Goal: Task Accomplishment & Management: Use online tool/utility

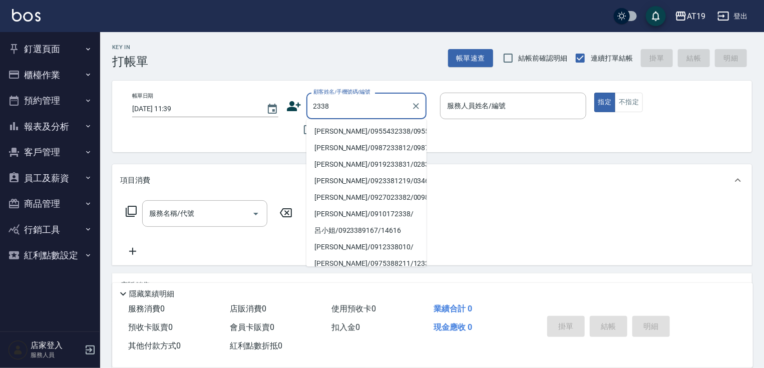
type input "謝燕萍/0955432338/0955432338"
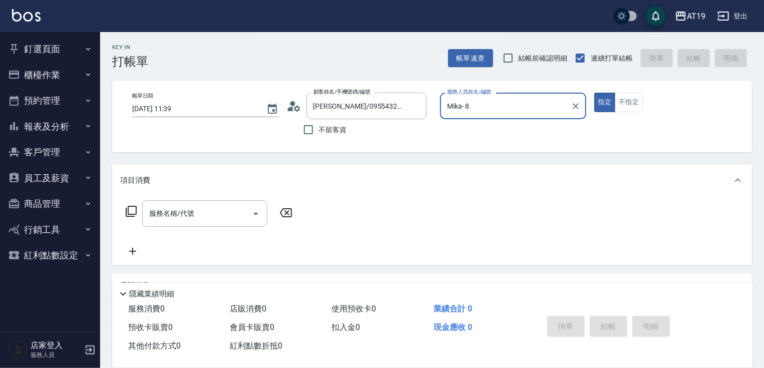
type input "Mika- 8"
click at [594, 93] on button "指定" at bounding box center [605, 103] width 22 height 20
type button "true"
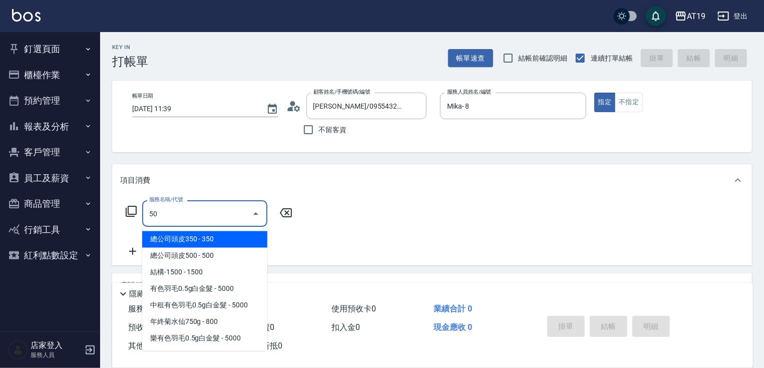
type input "501"
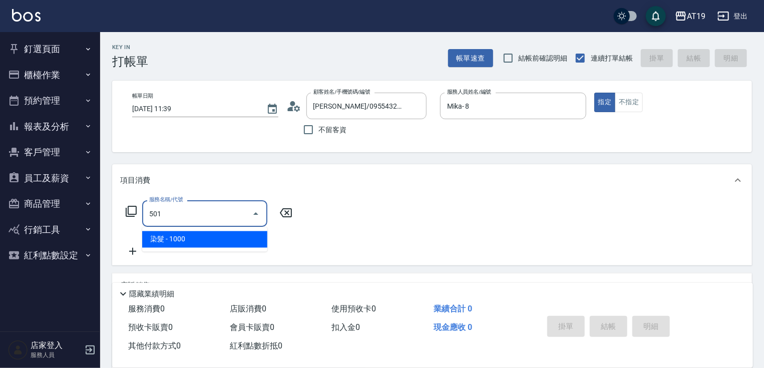
type input "100"
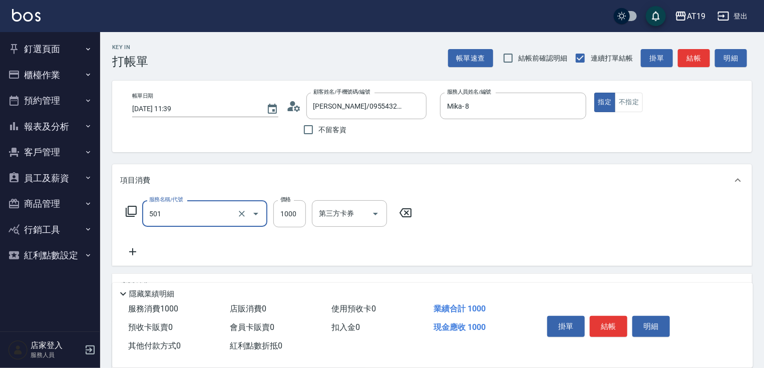
type input "染髮(501)"
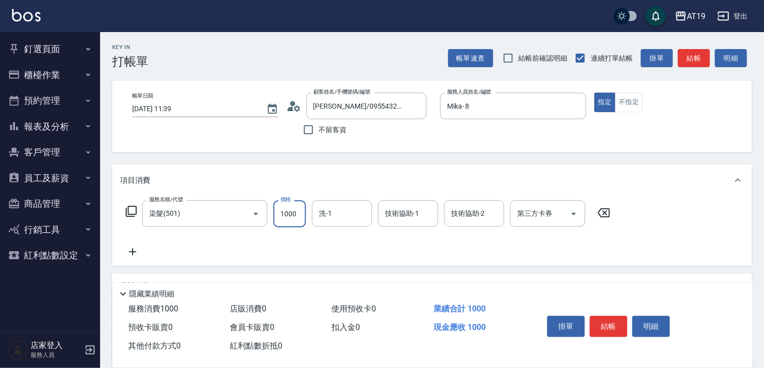
type input "0"
type input "10"
type input "100"
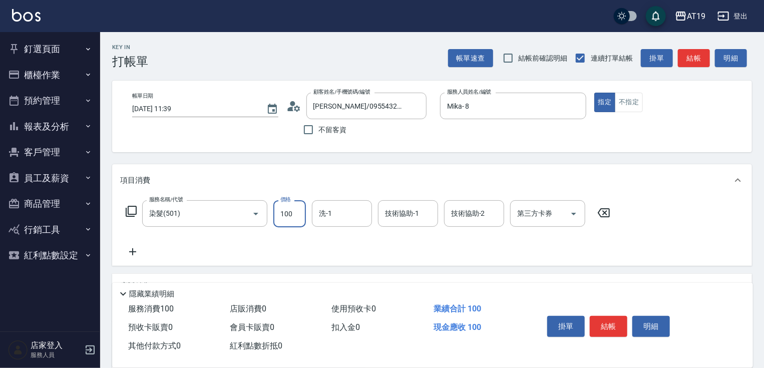
type input "1000"
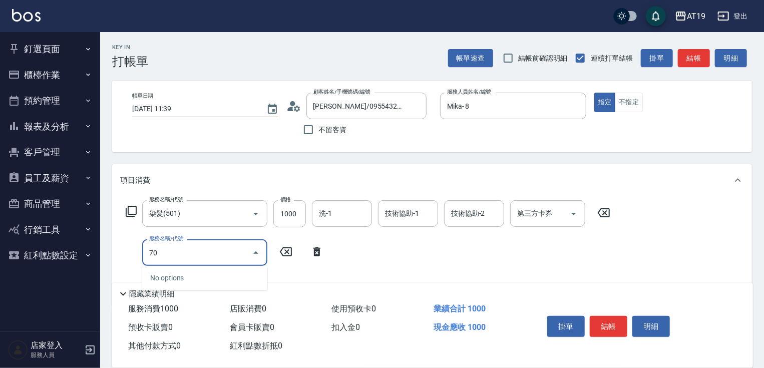
type input "704"
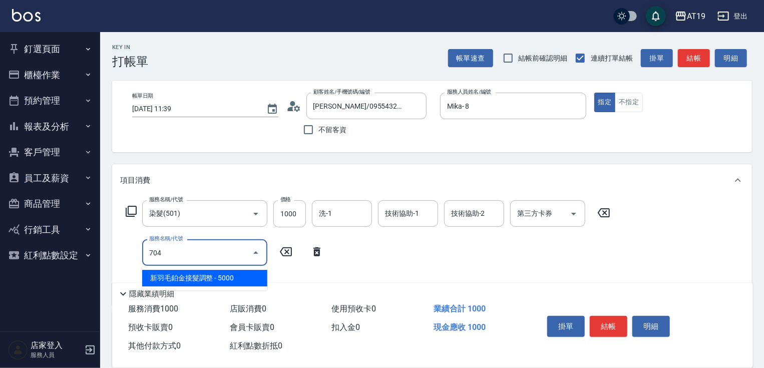
type input "600"
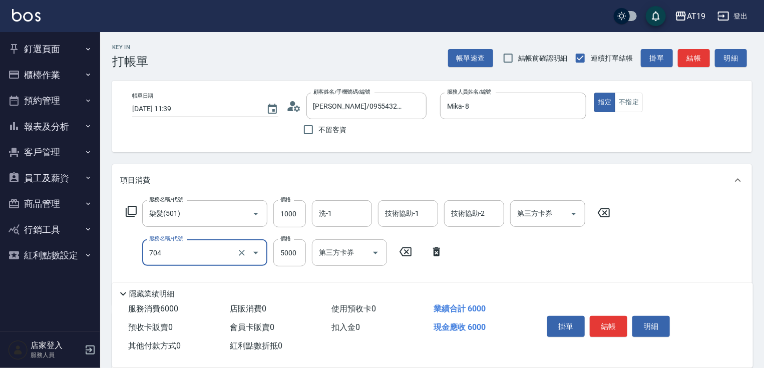
type input "新羽毛鉑金接髮調整(704)"
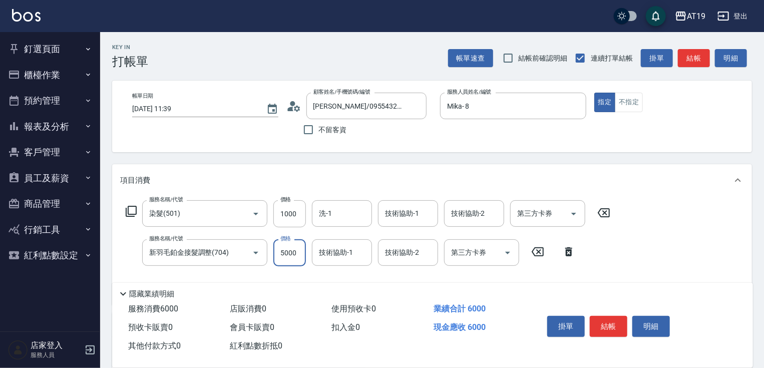
type input "4"
type input "100"
type input "450"
type input "140"
type input "4500"
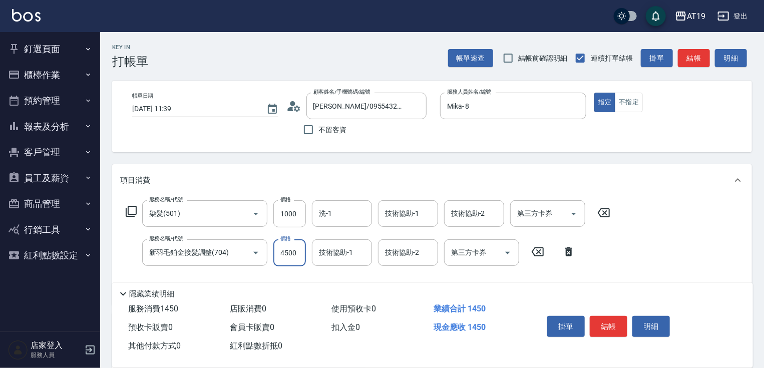
type input "550"
type input "7"
type input "100"
type input "750"
type input "170"
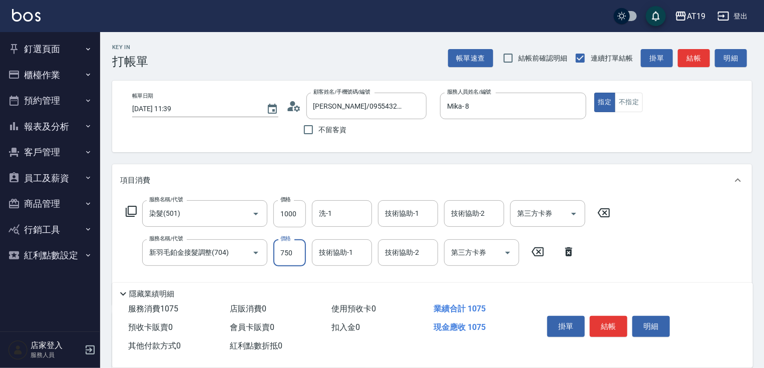
type input "7500"
type input "850"
type input "7500"
type input "5"
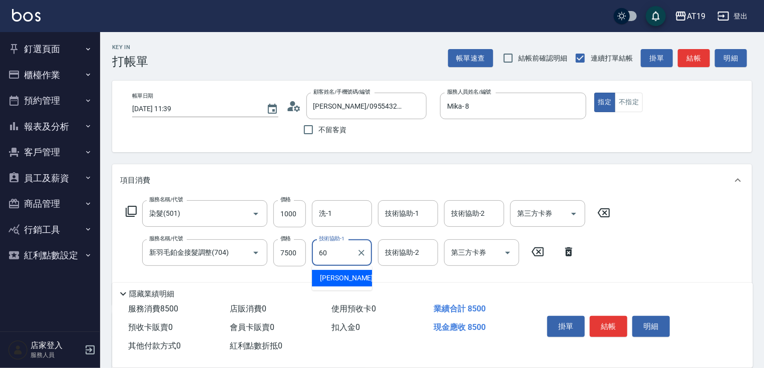
type input "Lana-60"
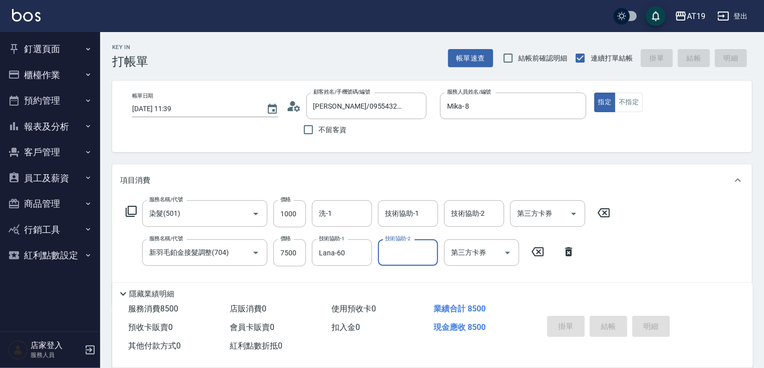
type input "2025/10/07 14:41"
type input "0"
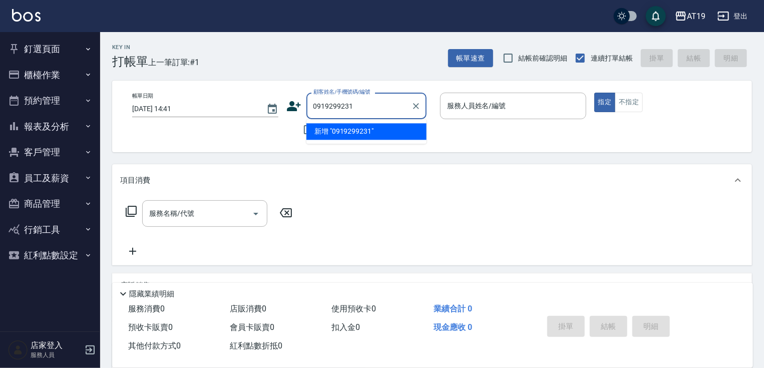
click at [306, 103] on div "0919299231 顧客姓名/手機號碼/編號" at bounding box center [366, 106] width 120 height 27
type input "0919299231"
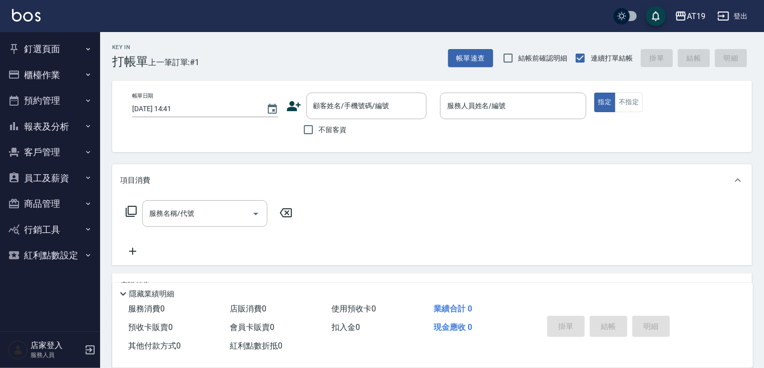
click at [295, 106] on icon at bounding box center [293, 106] width 15 height 15
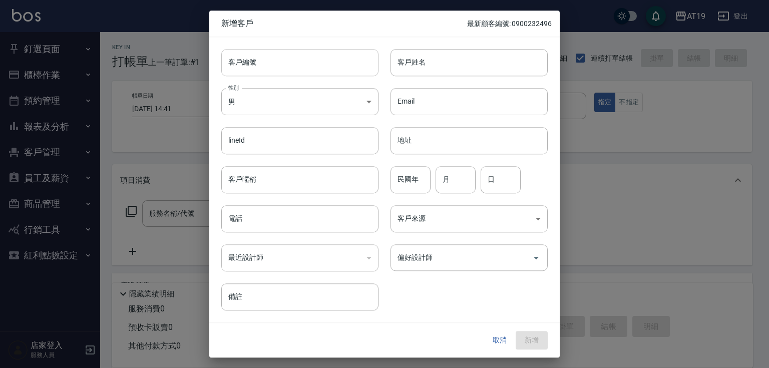
click at [305, 61] on input "客戶編號" at bounding box center [299, 62] width 157 height 27
paste input "0919299231"
type input "0919299231"
paste input "0919299231"
drag, startPoint x: 290, startPoint y: 222, endPoint x: 284, endPoint y: 190, distance: 32.7
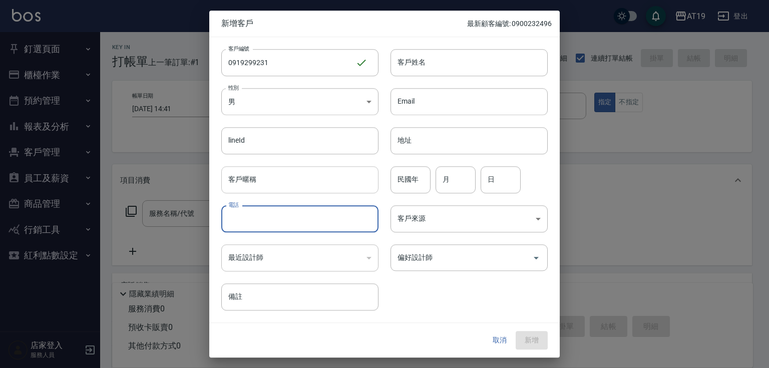
click at [290, 220] on input "電話" at bounding box center [299, 218] width 157 height 27
type input "0919299231"
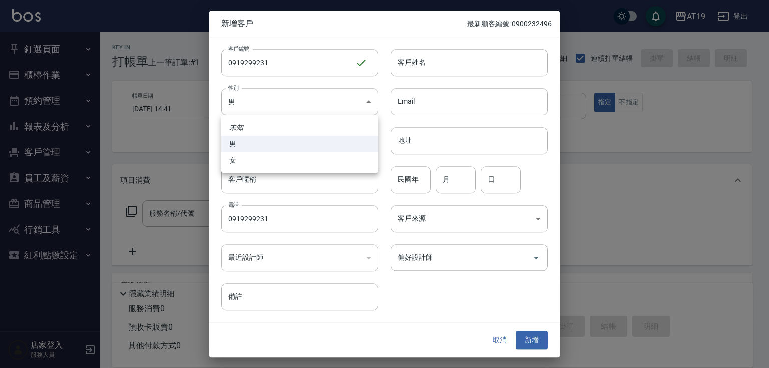
drag, startPoint x: 283, startPoint y: 101, endPoint x: 278, endPoint y: 151, distance: 50.3
click at [283, 103] on body "AT19 登出 釘選頁面 打帳單 帳單列表 排班表 現場電腦打卡 店家日報表 互助日報表 設計師日報表 櫃檯作業 打帳單 帳單列表 現金收支登錄 高階收支登錄…" at bounding box center [384, 256] width 769 height 512
click at [276, 167] on li "女" at bounding box center [299, 160] width 157 height 17
type input "FEMALE"
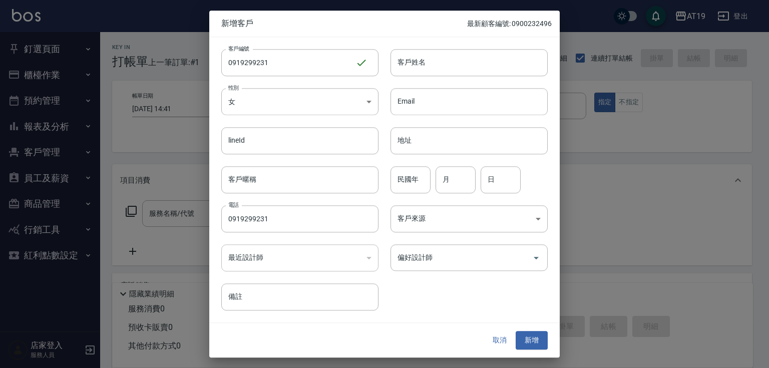
drag, startPoint x: 406, startPoint y: 67, endPoint x: 394, endPoint y: 34, distance: 35.6
click at [403, 61] on input "客戶姓名" at bounding box center [468, 62] width 157 height 27
type input "tp6wu/3wu/3"
type input "陳婷婷"
type input "01"
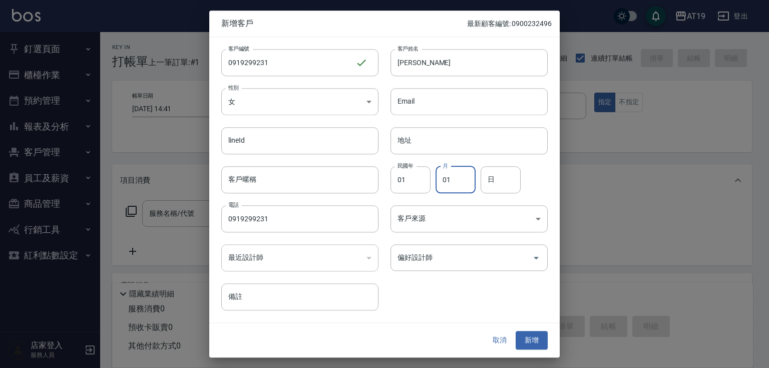
type input "01"
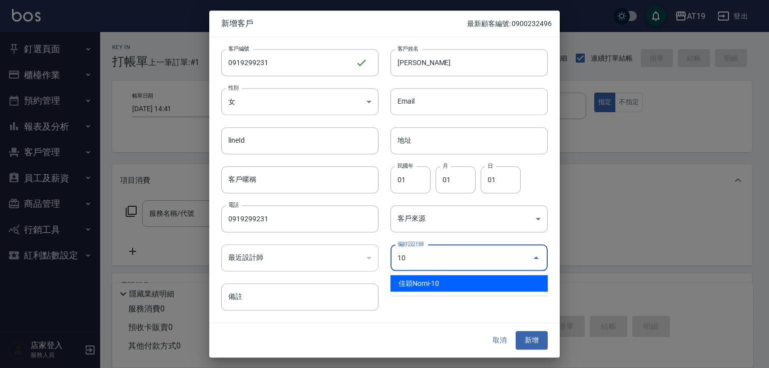
type input "佳穎Nomi"
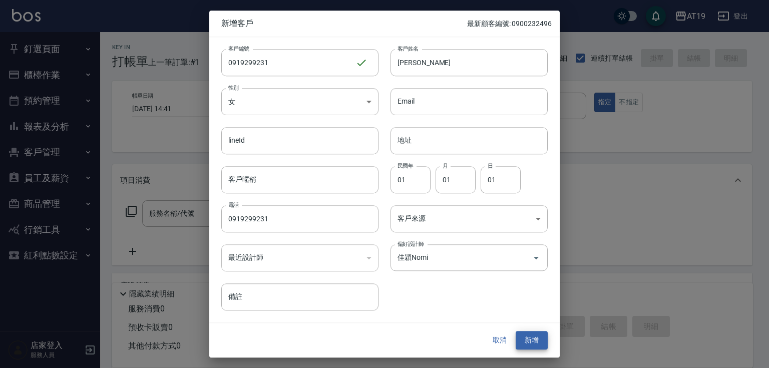
click at [515, 331] on button "新增" at bounding box center [531, 340] width 32 height 19
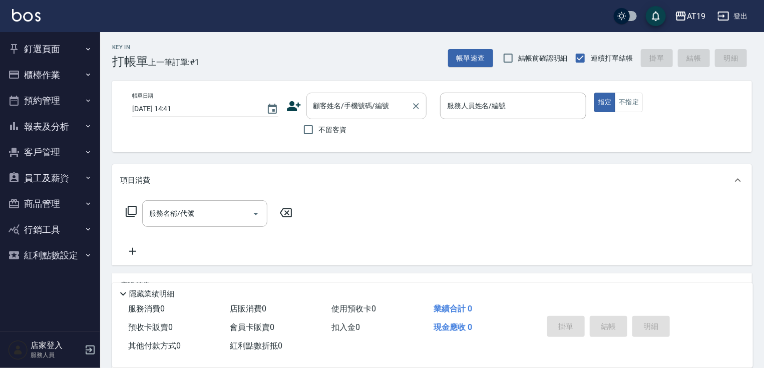
click at [388, 117] on div "顧客姓名/手機號碼/編號" at bounding box center [366, 106] width 120 height 27
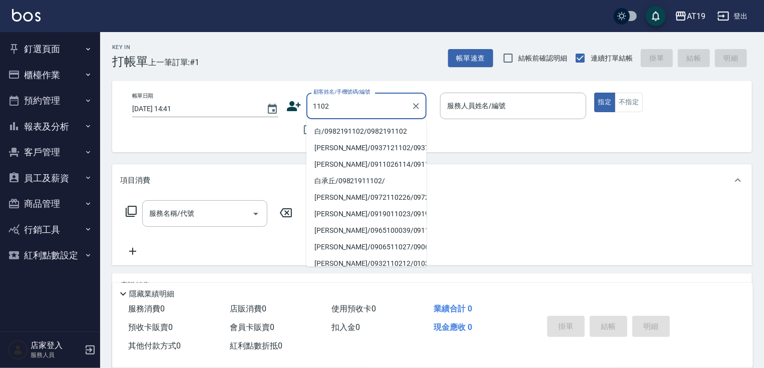
click at [594, 93] on button "指定" at bounding box center [605, 103] width 22 height 20
type input "白/0982191102/0982191102"
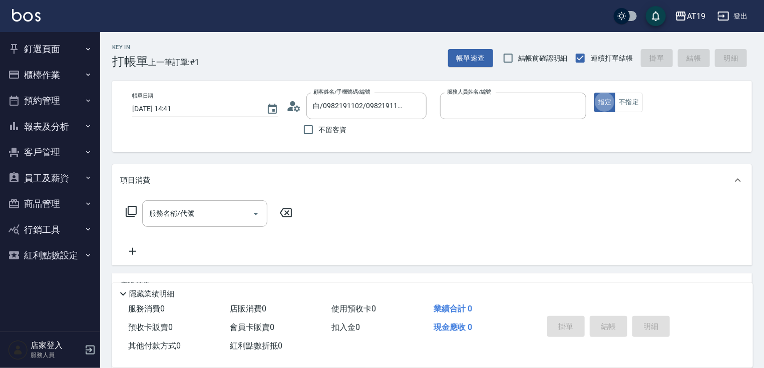
type input "Lannie- 2"
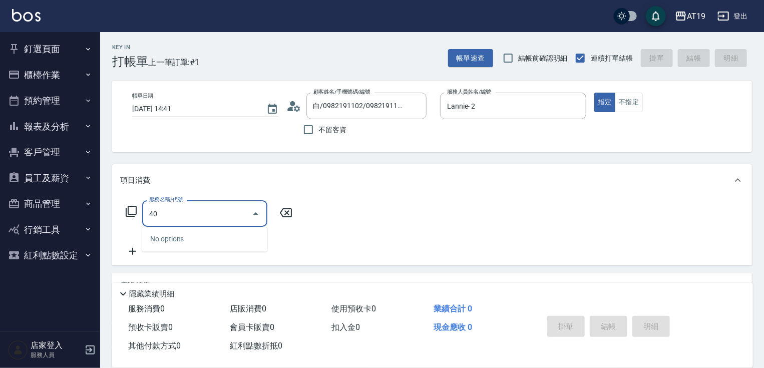
type input "401"
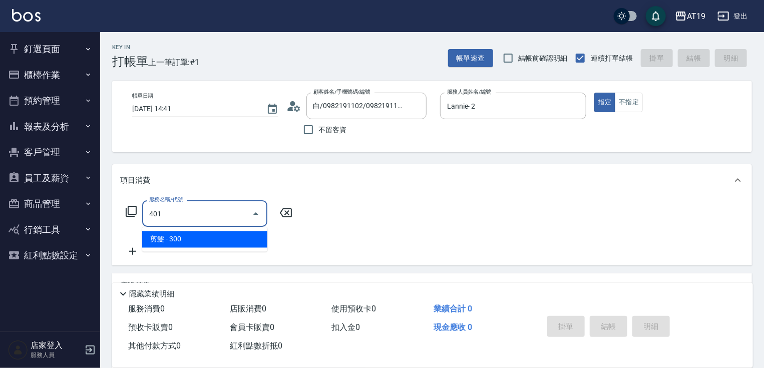
type input "30"
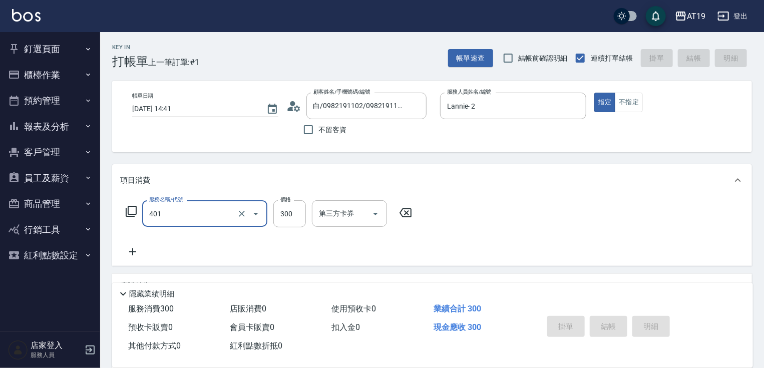
type input "401"
type input "2025/10/07 14:42"
type input "0"
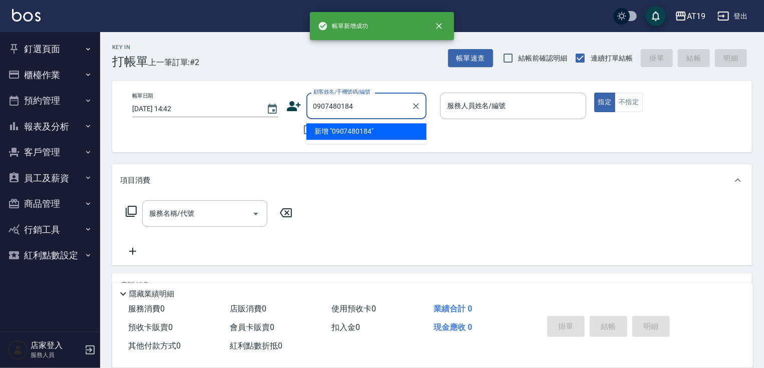
type input "0907480184"
click at [292, 104] on icon at bounding box center [294, 106] width 14 height 10
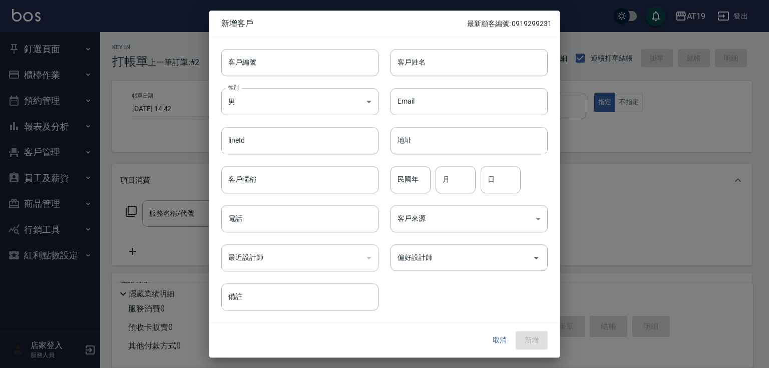
click at [333, 82] on div "性別 男 MALE 性別" at bounding box center [293, 95] width 169 height 39
click at [330, 61] on input "客戶編號" at bounding box center [299, 62] width 157 height 27
paste input "0907480184"
type input "0907480184"
paste input "0907480184"
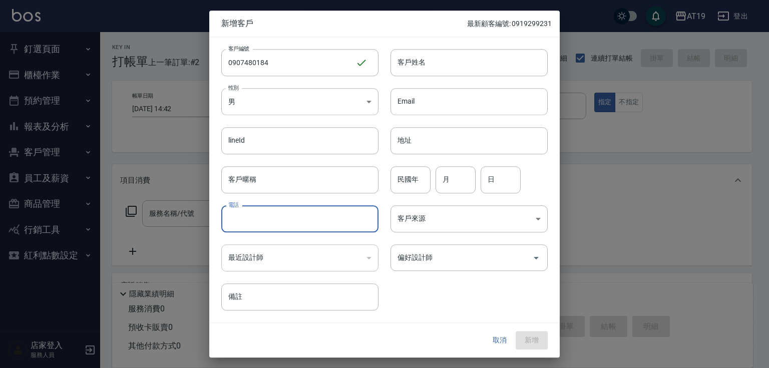
click at [294, 216] on input "電話" at bounding box center [299, 218] width 157 height 27
type input "0907480184"
drag, startPoint x: 432, startPoint y: 69, endPoint x: 432, endPoint y: 58, distance: 11.0
click at [432, 68] on input "客戶姓名" at bounding box center [468, 62] width 157 height 27
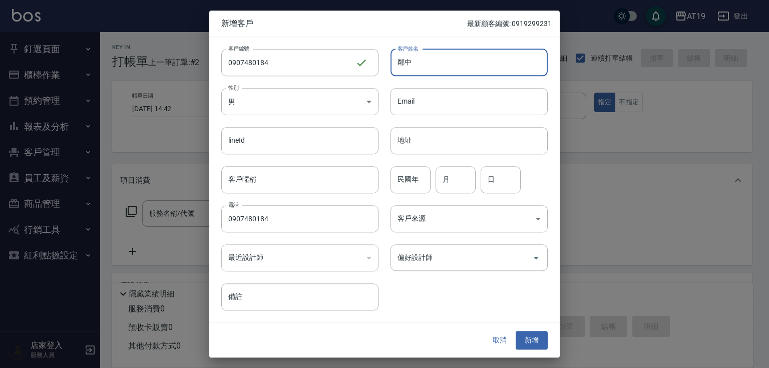
type input "鄰"
type input "林宗興"
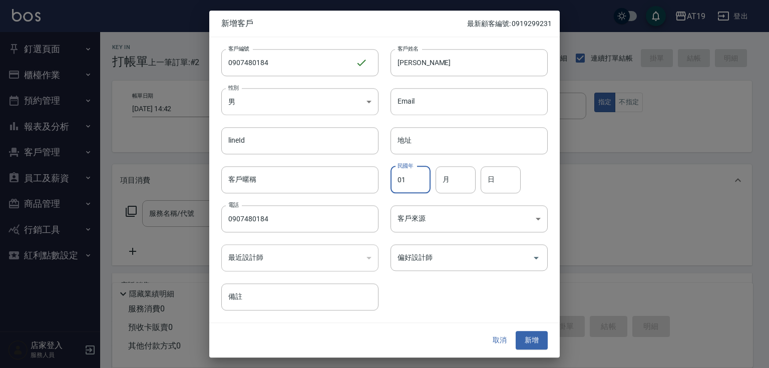
type input "01"
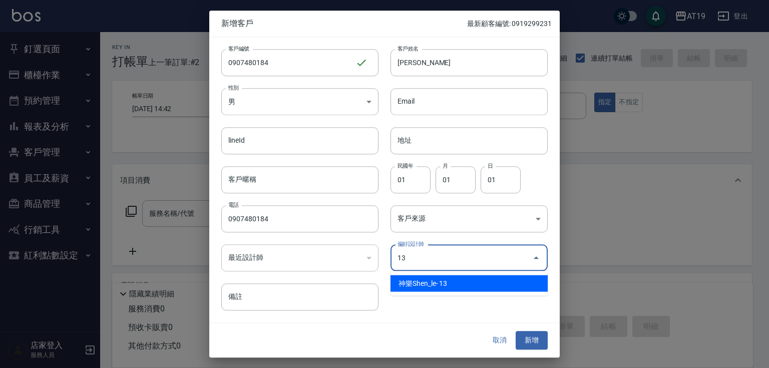
type input "神樂Shen_le"
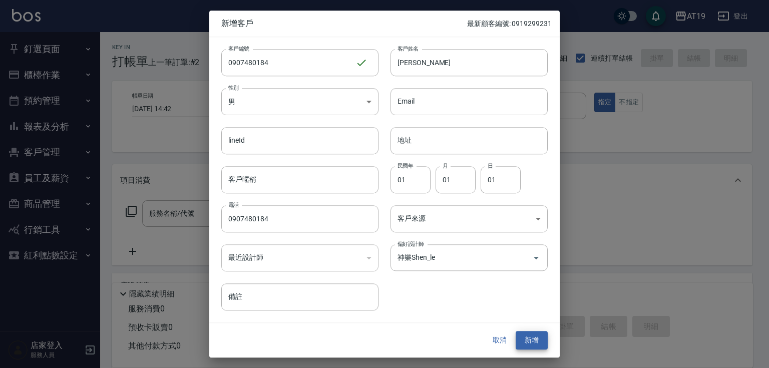
click at [515, 331] on button "新增" at bounding box center [531, 340] width 32 height 19
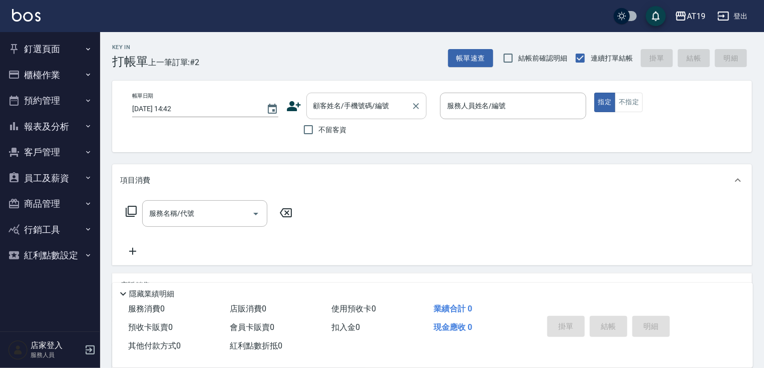
click at [358, 110] on input "顧客姓名/手機號碼/編號" at bounding box center [359, 106] width 96 height 18
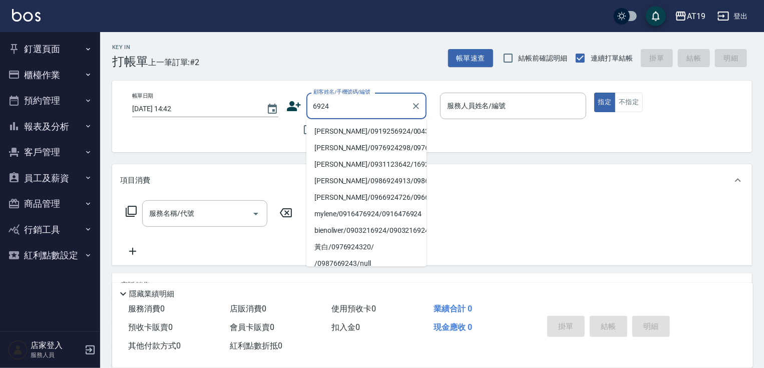
type input "呂麗琴/0919256924/00438"
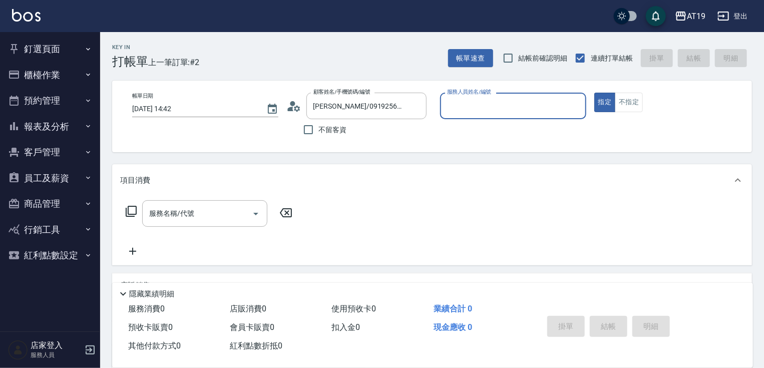
type input "Linda- 1"
click at [594, 93] on button "指定" at bounding box center [605, 103] width 22 height 20
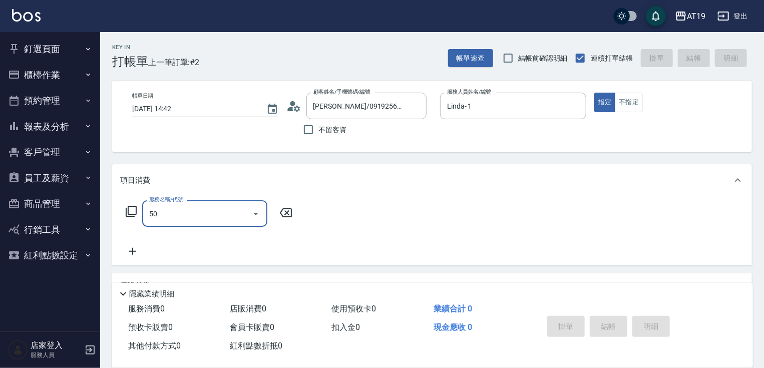
type input "501"
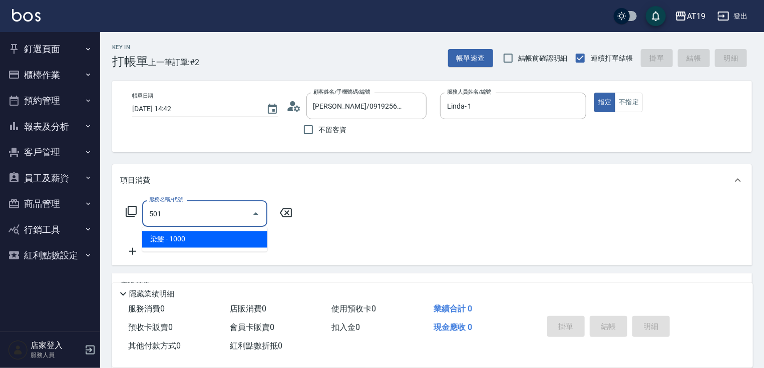
type input "100"
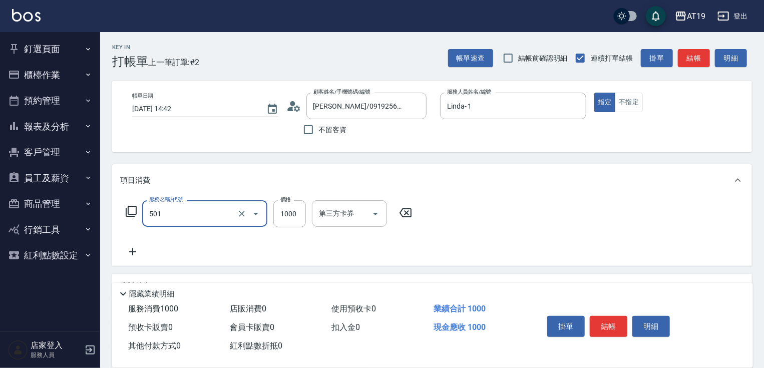
type input "染髮(501)"
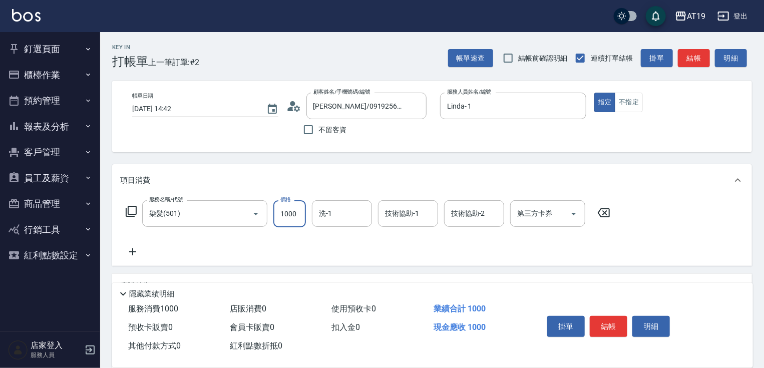
type input "0"
type input "120"
type input "10"
type input "1200"
type input "120"
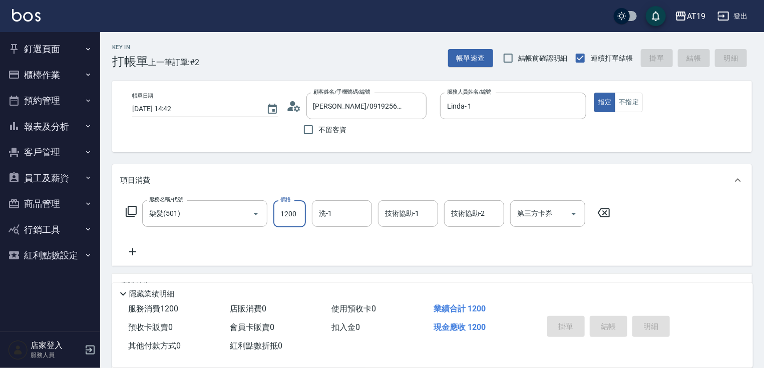
type input "2025/10/07 14:43"
type input "0"
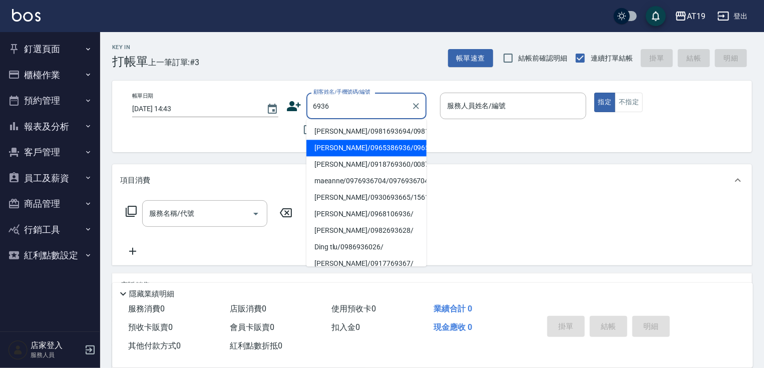
type input "施智淵/0965386936/0965386936"
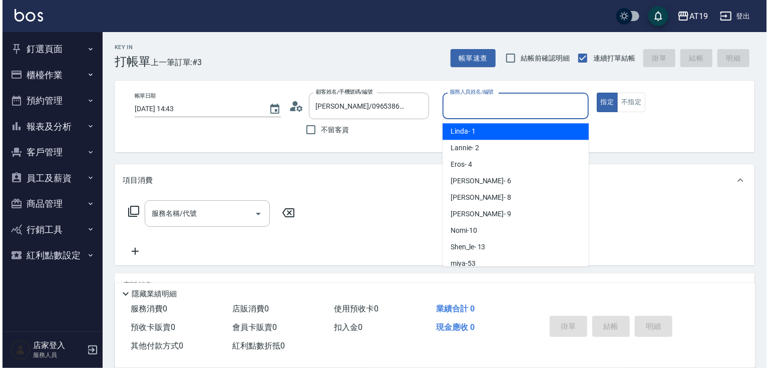
scroll to position [88, 0]
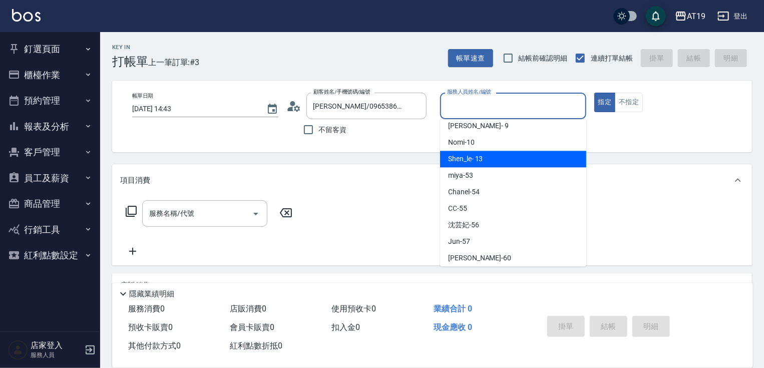
type input "Shen_le- 13"
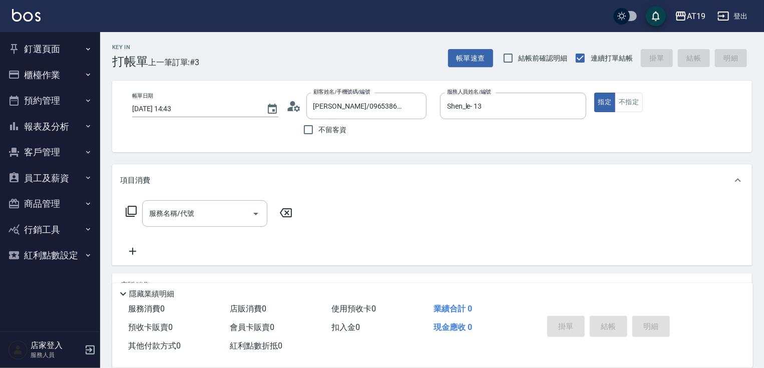
click at [294, 103] on circle at bounding box center [292, 103] width 5 height 5
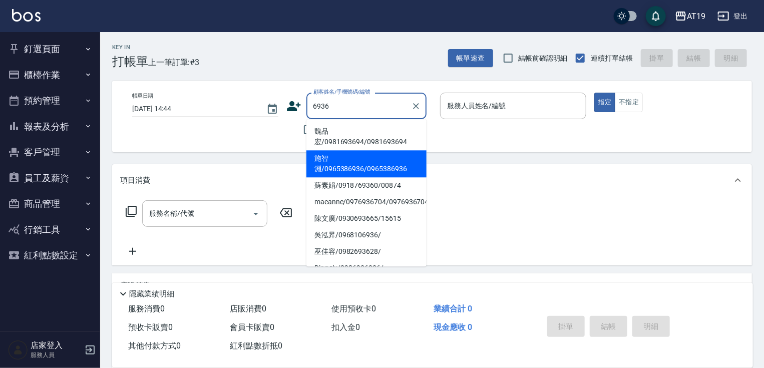
type input "施智淵/0965386936/0965386936"
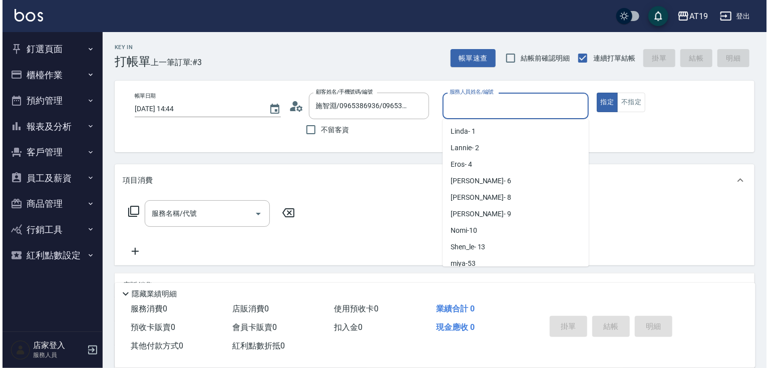
scroll to position [88, 0]
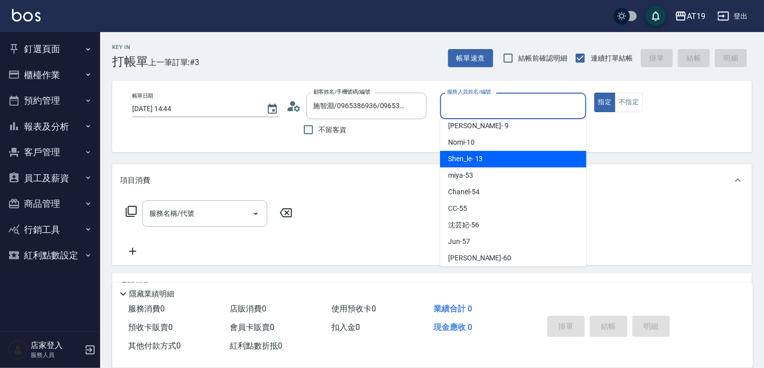
type input "Shen_le- 13"
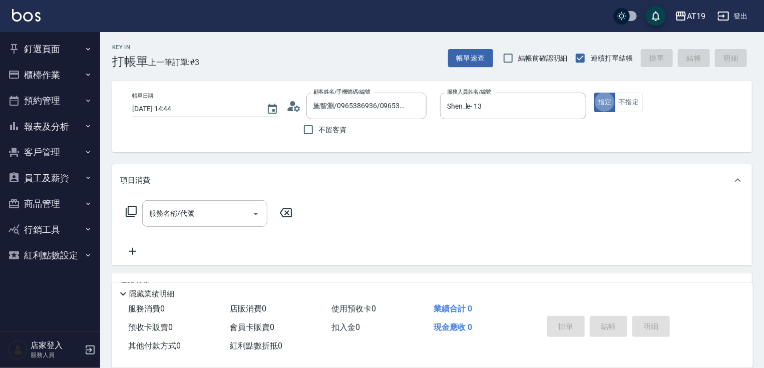
type button "true"
click at [294, 108] on icon at bounding box center [293, 106] width 15 height 15
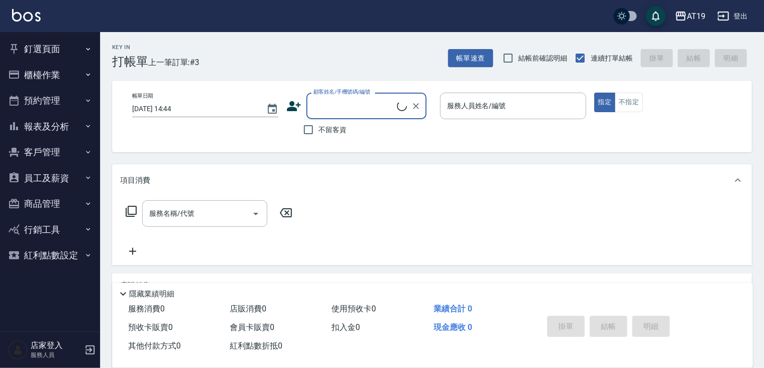
click at [362, 102] on input "顧客姓名/手機號碼/編號" at bounding box center [354, 106] width 86 height 18
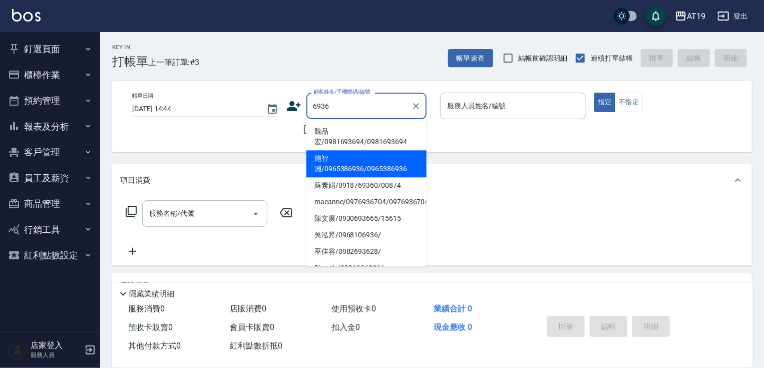
type input "施智淵/0965386936/0965386936"
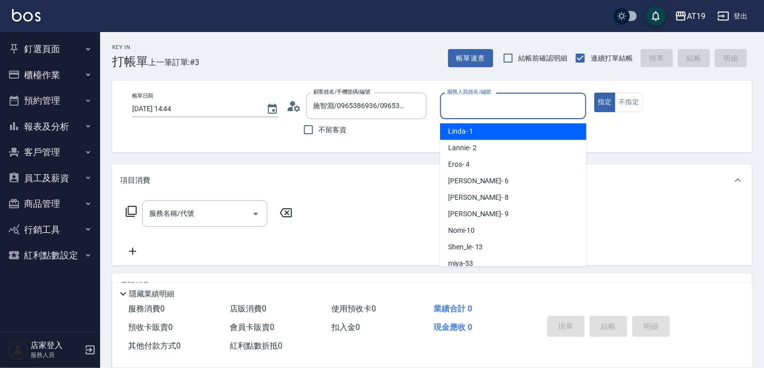
scroll to position [88, 0]
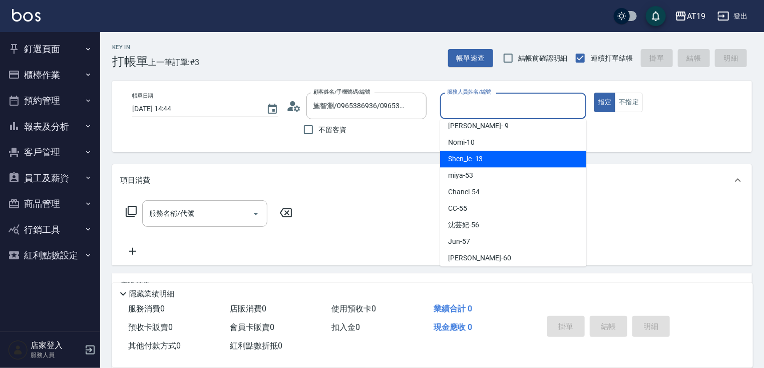
type input "Shen_le- 13"
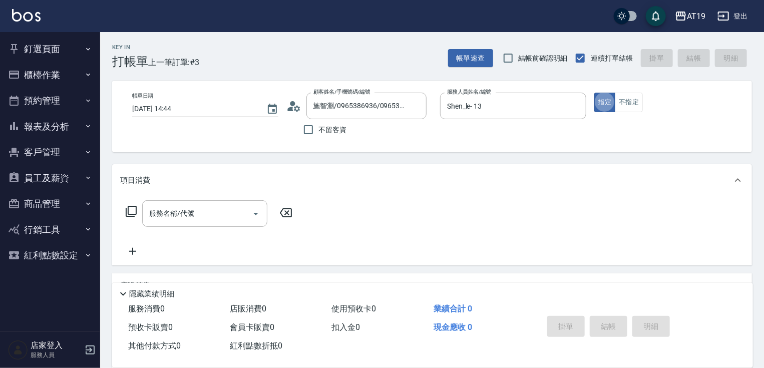
type button "true"
type input "401"
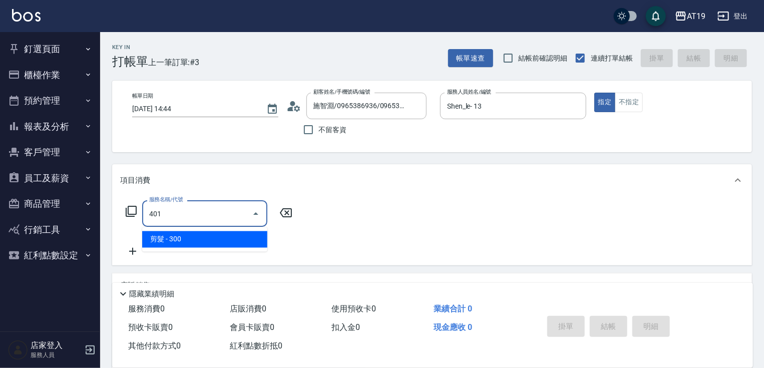
type input "30"
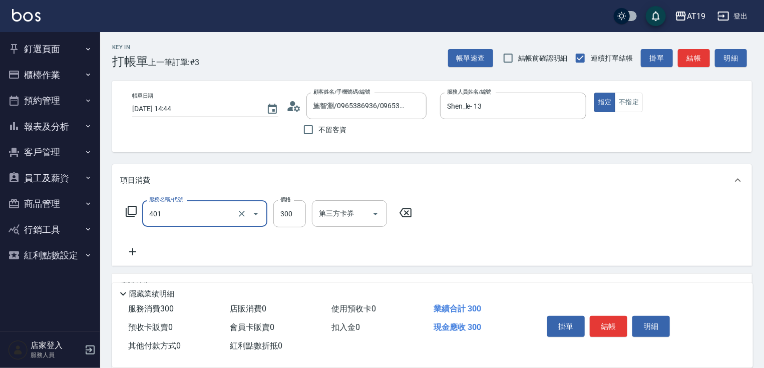
type input "剪髮(401)"
type input "0"
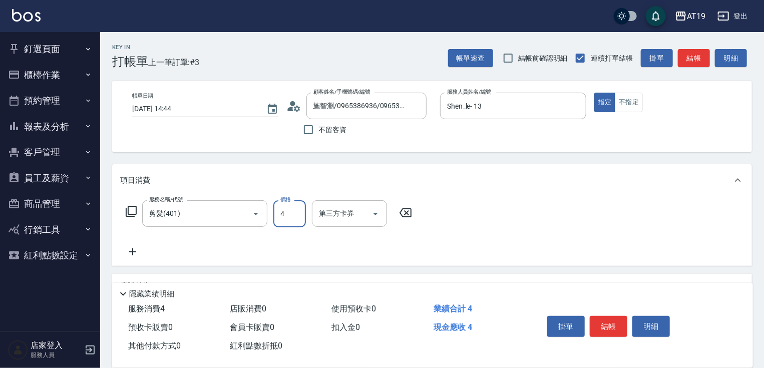
type input "40"
type input "400"
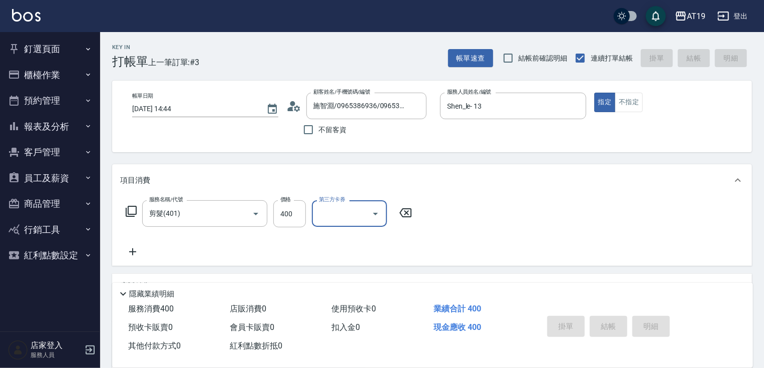
type input "0"
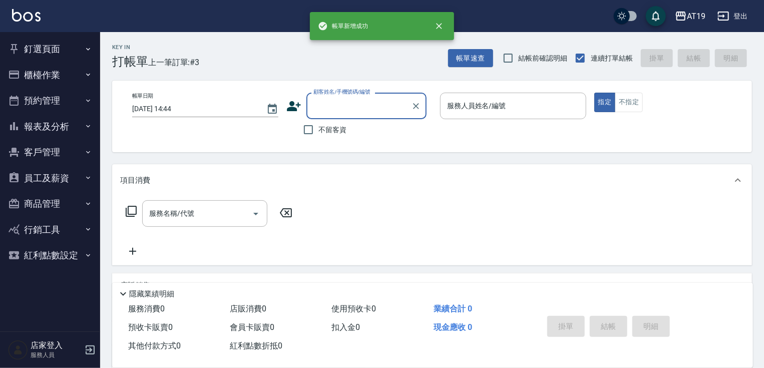
scroll to position [0, 0]
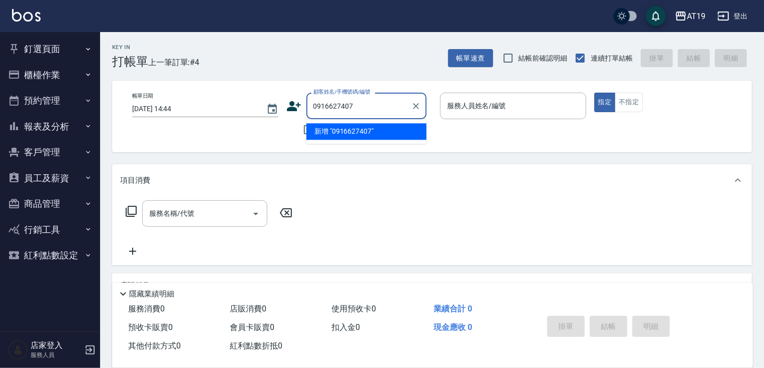
type input "0916627407"
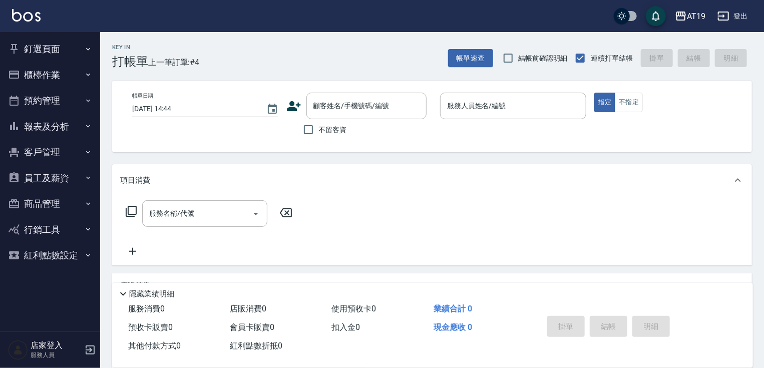
click at [291, 104] on icon at bounding box center [294, 106] width 14 height 10
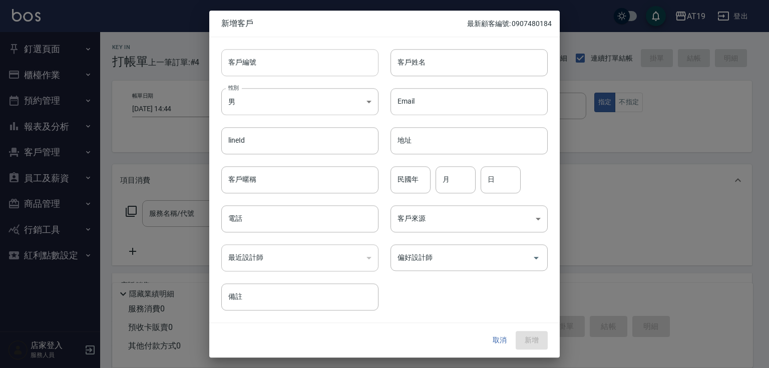
click at [296, 62] on input "客戶編號" at bounding box center [299, 62] width 157 height 27
paste input "0916627407"
type input "0916627407"
drag, startPoint x: 295, startPoint y: 227, endPoint x: 295, endPoint y: 219, distance: 7.5
click at [295, 225] on input "電話" at bounding box center [299, 218] width 157 height 27
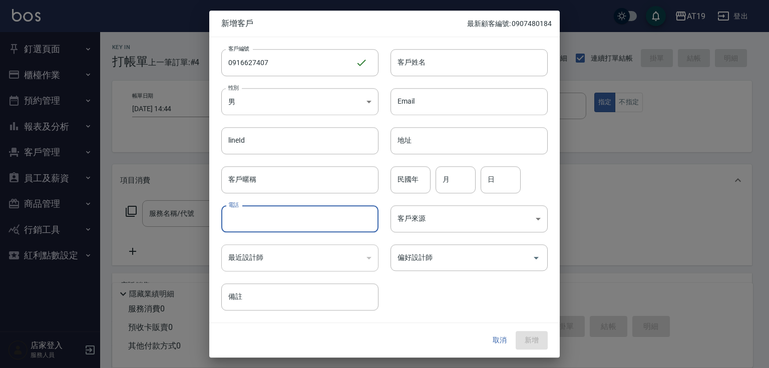
paste input "0916627407"
type input "0916627407"
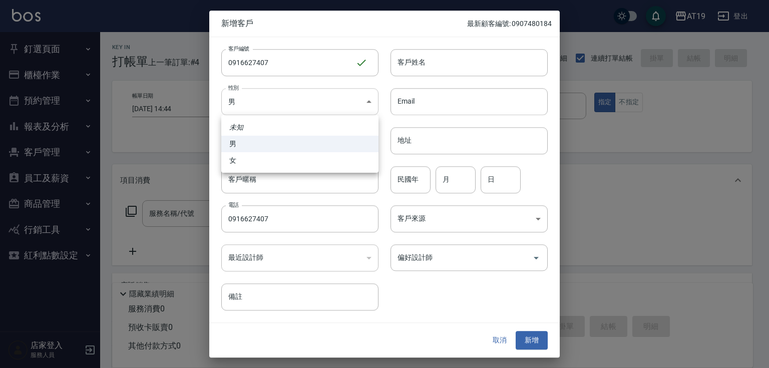
drag, startPoint x: 294, startPoint y: 110, endPoint x: 300, endPoint y: 142, distance: 32.6
click at [294, 112] on body "AT19 登出 釘選頁面 打帳單 帳單列表 排班表 現場電腦打卡 店家日報表 互助日報表 設計師日報表 櫃檯作業 打帳單 帳單列表 現金收支登錄 高階收支登錄…" at bounding box center [384, 256] width 769 height 512
click at [306, 160] on li "女" at bounding box center [299, 160] width 157 height 17
type input "FEMALE"
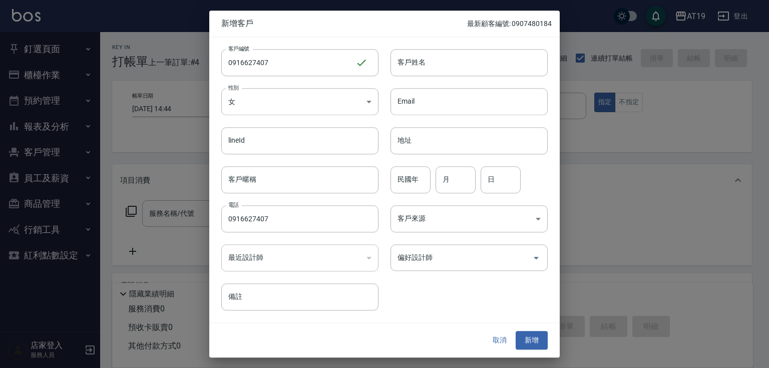
drag, startPoint x: 438, startPoint y: 60, endPoint x: 420, endPoint y: 42, distance: 25.5
click at [438, 59] on input "客戶姓名" at bounding box center [468, 62] width 157 height 27
type input "jamie"
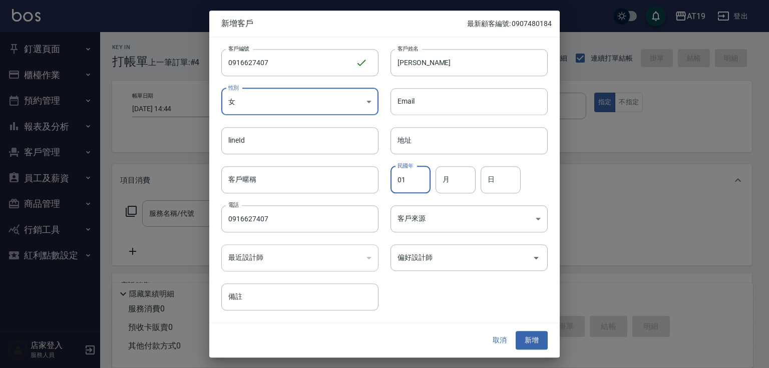
type input "01"
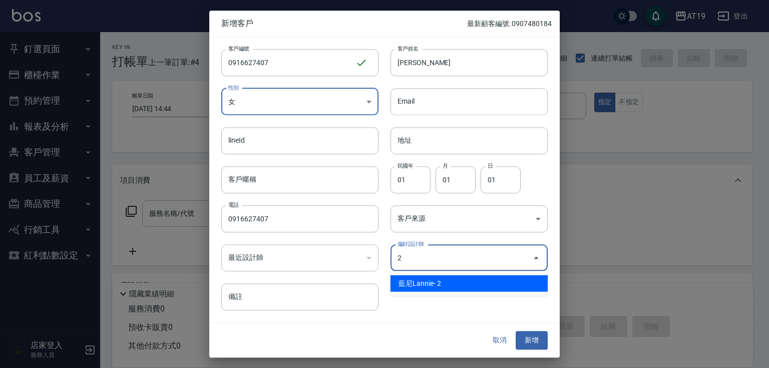
type input "藍尼Lannie"
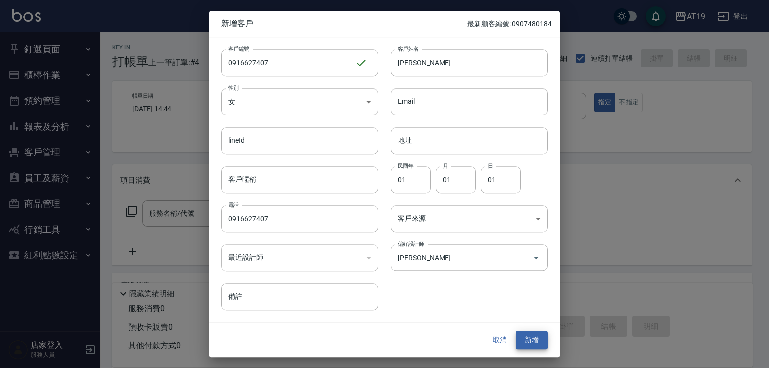
click at [515, 331] on button "新增" at bounding box center [531, 340] width 32 height 19
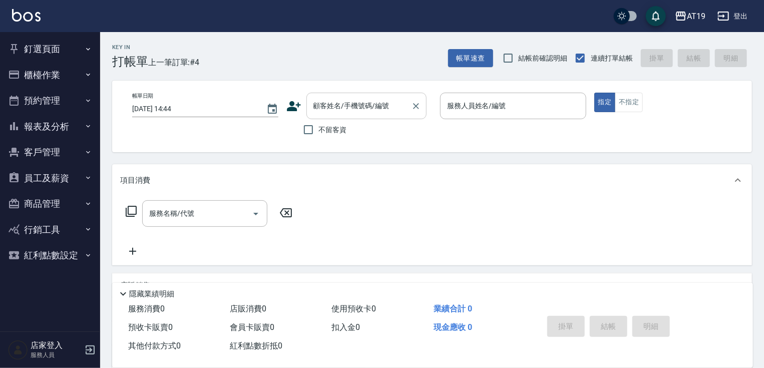
click at [357, 106] on input "顧客姓名/手機號碼/編號" at bounding box center [359, 106] width 96 height 18
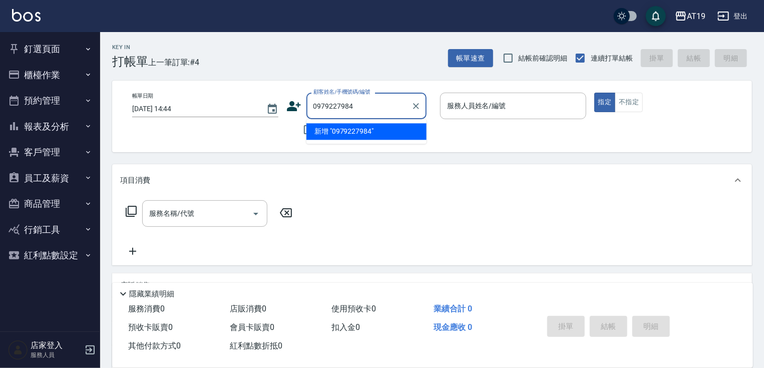
type input "0979227984"
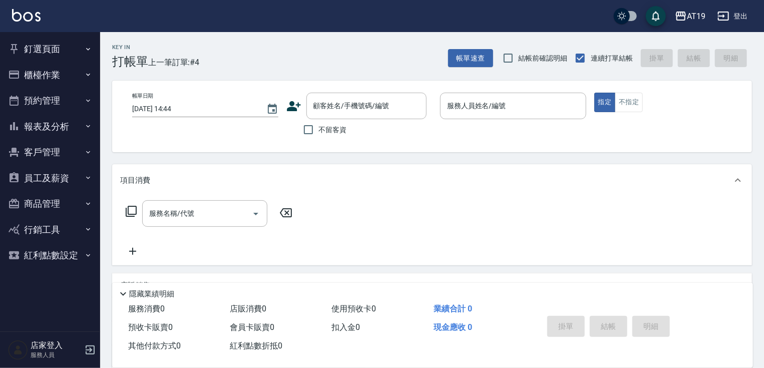
click at [296, 104] on icon at bounding box center [294, 106] width 14 height 10
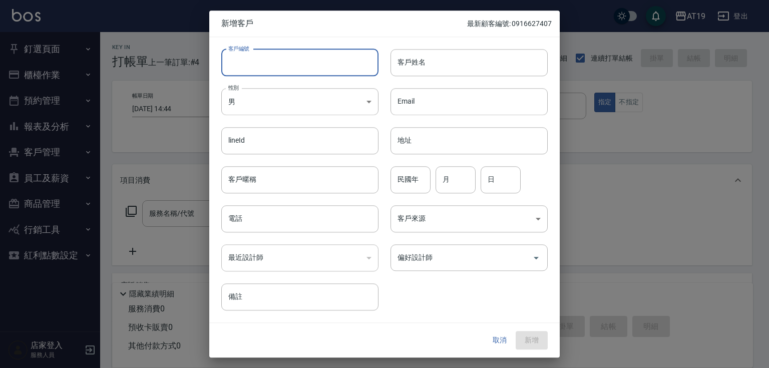
click at [305, 66] on input "客戶編號" at bounding box center [299, 62] width 157 height 27
paste input "0979227984"
type input "0979227984"
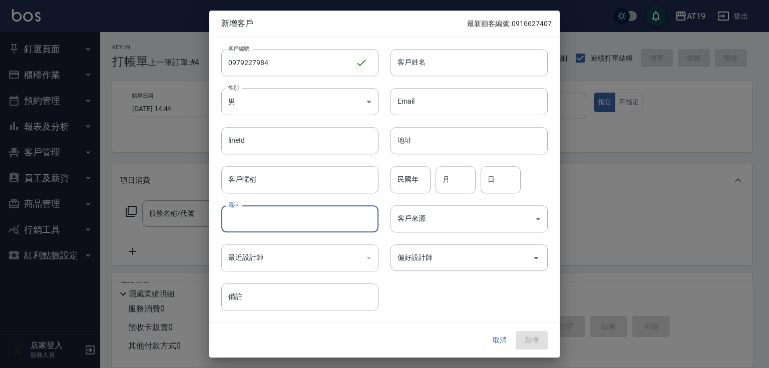
paste input "0979227984"
click at [294, 216] on input "電話" at bounding box center [299, 218] width 157 height 27
type input "0979227984"
click at [293, 98] on body "AT19 登出 釘選頁面 打帳單 帳單列表 排班表 現場電腦打卡 店家日報表 互助日報表 設計師日報表 櫃檯作業 打帳單 帳單列表 現金收支登錄 高階收支登錄…" at bounding box center [384, 256] width 769 height 512
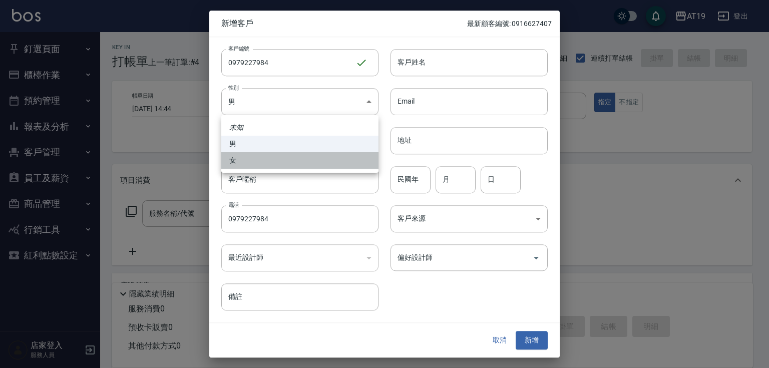
drag, startPoint x: 284, startPoint y: 159, endPoint x: 324, endPoint y: 129, distance: 50.4
click at [284, 158] on li "女" at bounding box center [299, 160] width 157 height 17
type input "FEMALE"
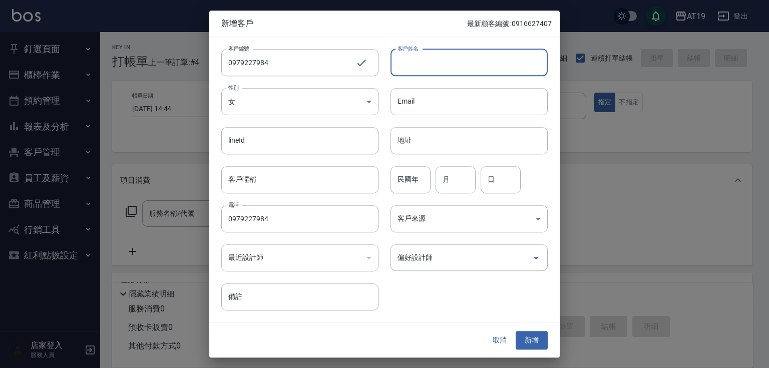
click at [416, 62] on input "客戶姓名" at bounding box center [468, 62] width 157 height 27
type input "joy"
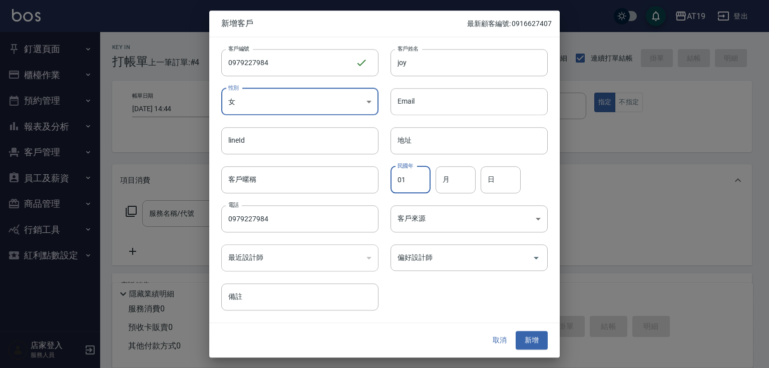
type input "01"
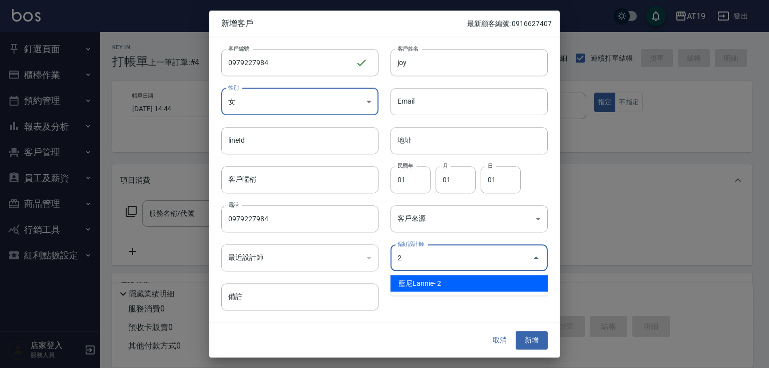
type input "藍尼Lannie"
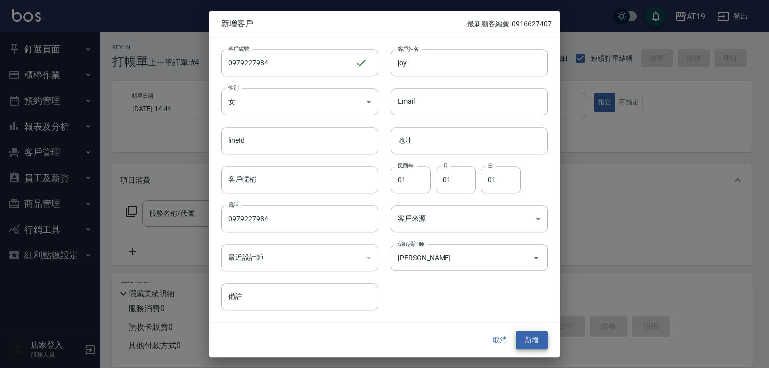
click at [515, 331] on button "新增" at bounding box center [531, 340] width 32 height 19
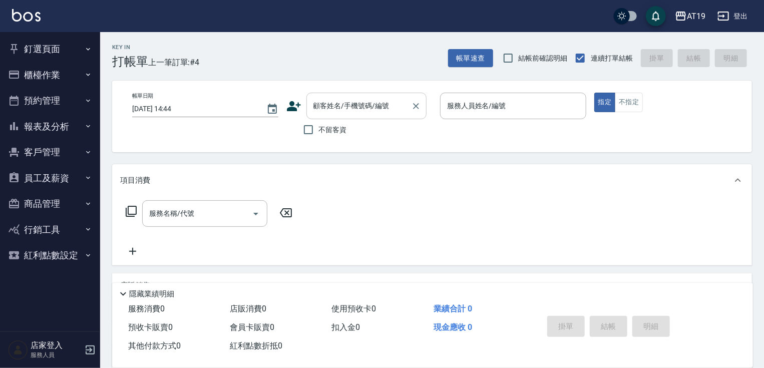
click at [372, 106] on input "顧客姓名/手機號碼/編號" at bounding box center [359, 106] width 96 height 18
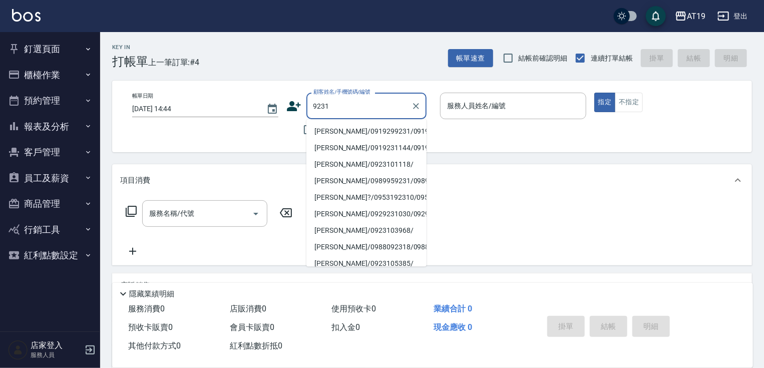
type input "陳婷婷/0919299231/0919299231"
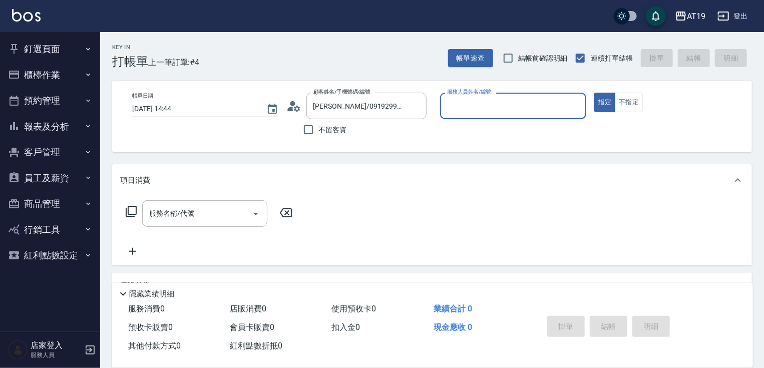
type input "Nomi-10"
click at [594, 93] on button "指定" at bounding box center [605, 103] width 22 height 20
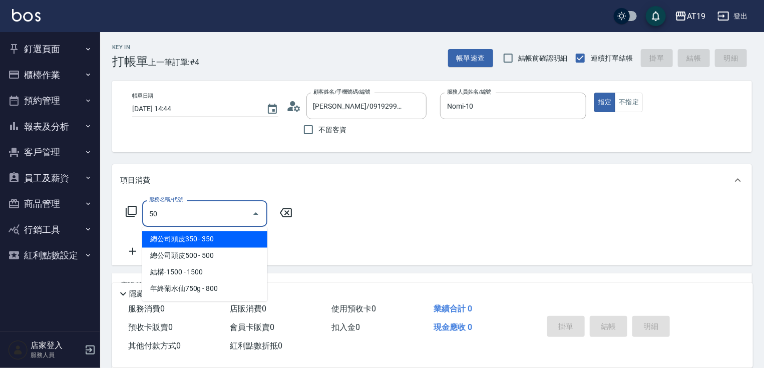
type input "501"
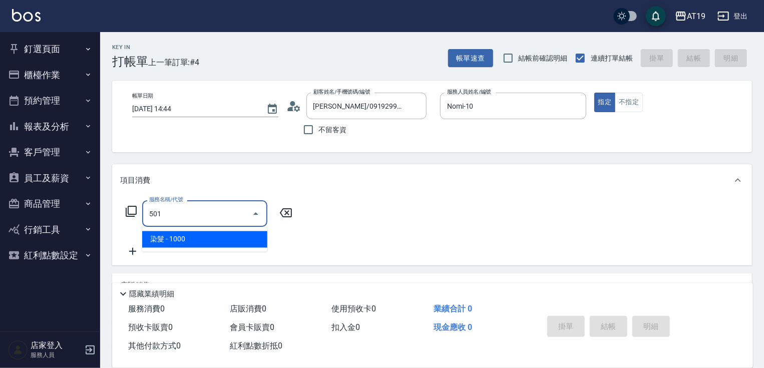
type input "100"
type input "染髮(501)"
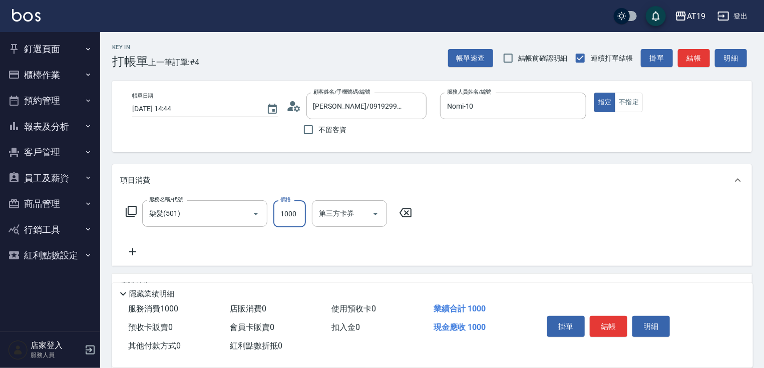
type input "0"
type input "18"
type input "10"
type input "180"
type input "0"
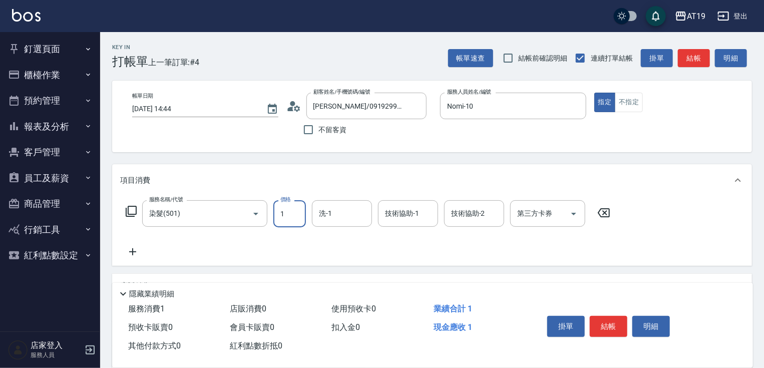
type input "11"
type input "10"
type input "118"
type input "110"
type input "1180"
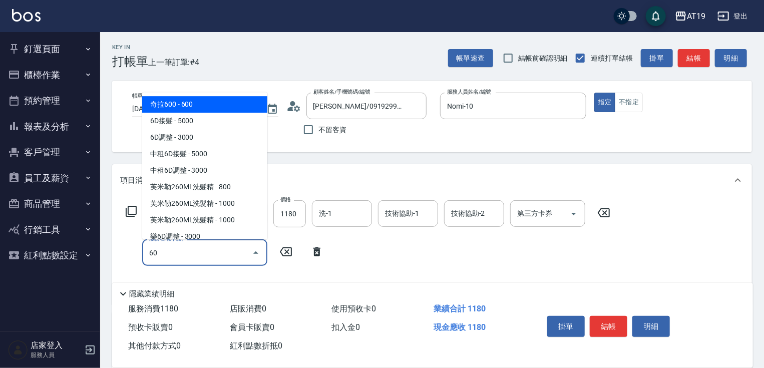
type input "601"
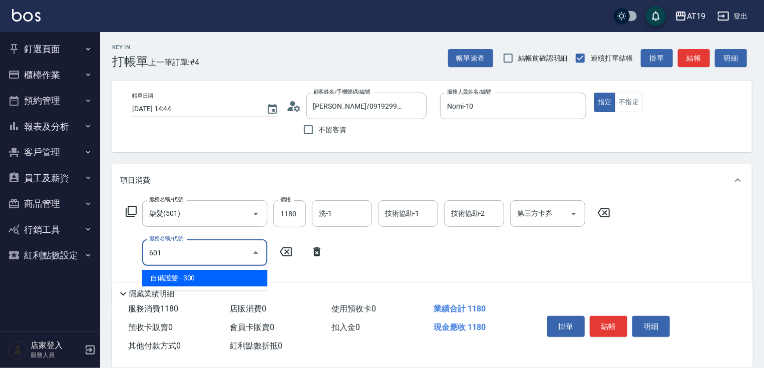
type input "140"
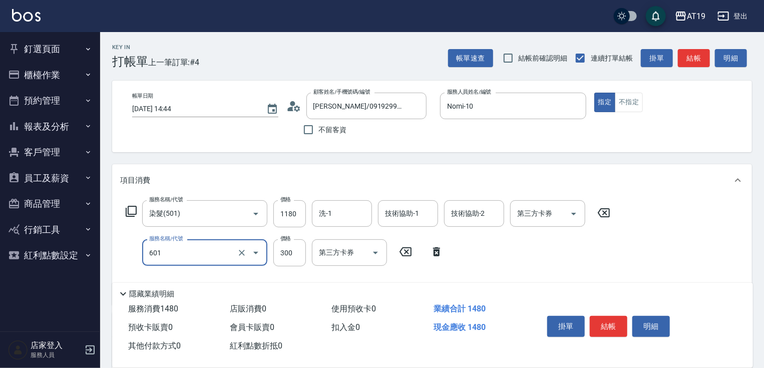
type input "自備護髮(601)"
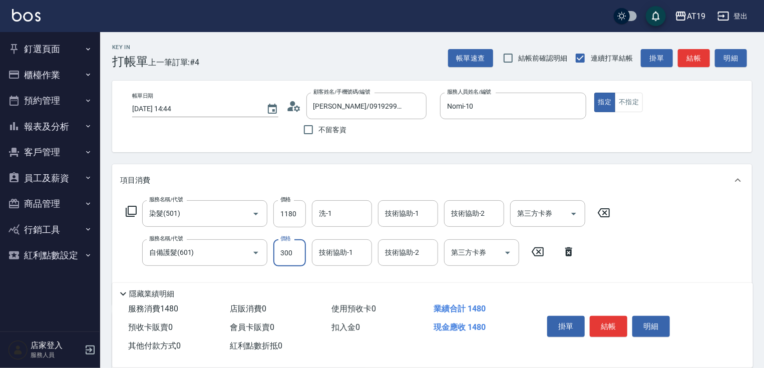
type input "2"
type input "110"
type input "20"
type input "130"
type input "20"
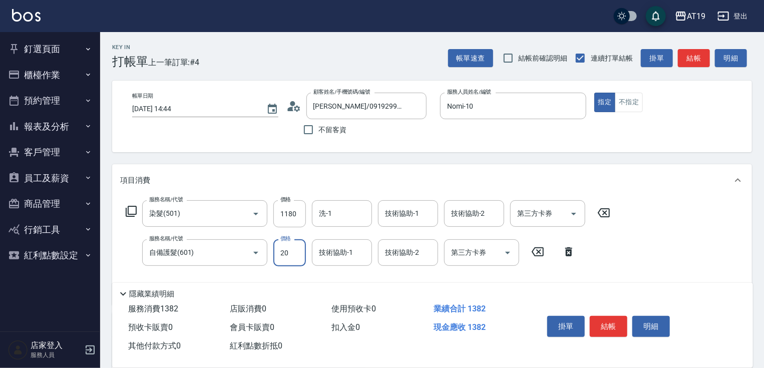
type input "120"
type input "2"
type input "110"
type input "22"
type input "120"
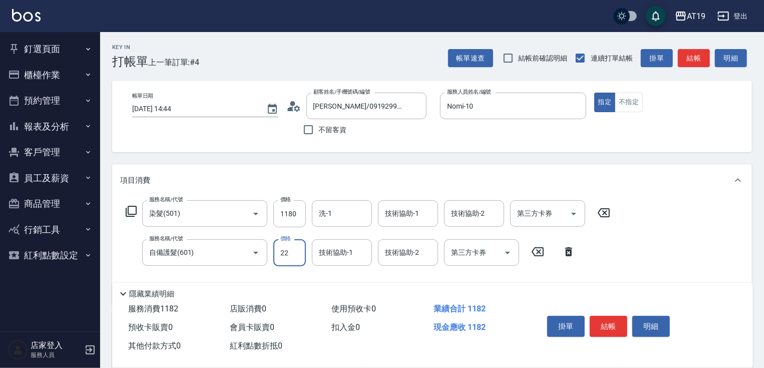
type input "220"
type input "140"
type input "2200"
type input "330"
type input "2200"
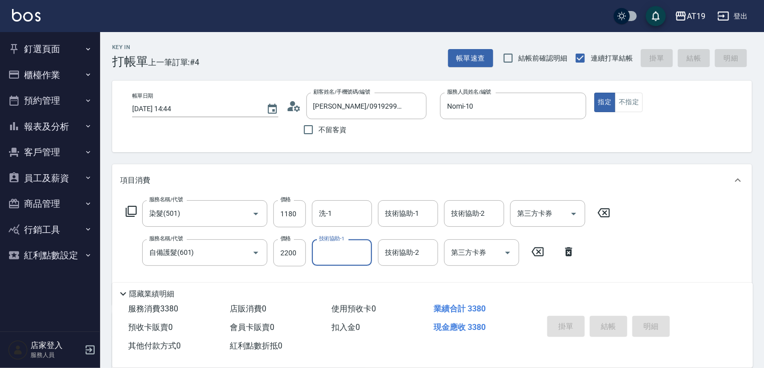
type input "2025/10/07 14:46"
type input "0"
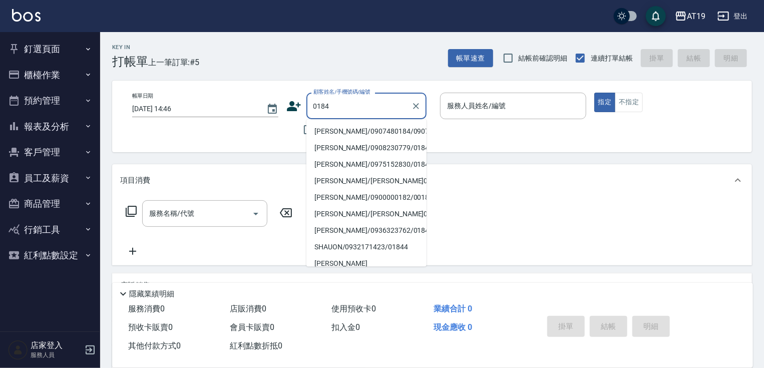
type input "林宗興/0907480184/0907480184"
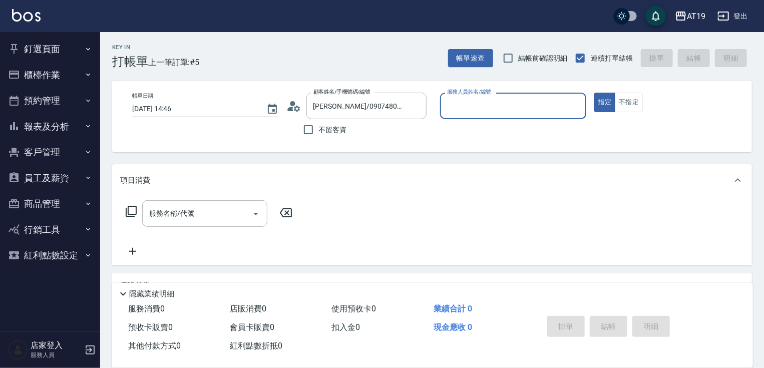
type input "Shen_le- 13"
click at [594, 93] on button "指定" at bounding box center [605, 103] width 22 height 20
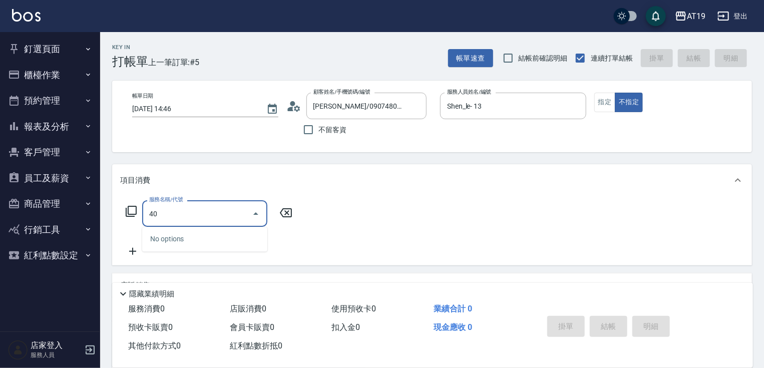
type input "401"
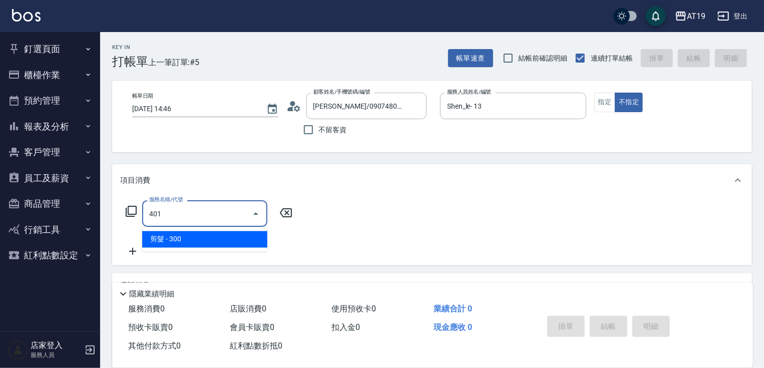
type input "30"
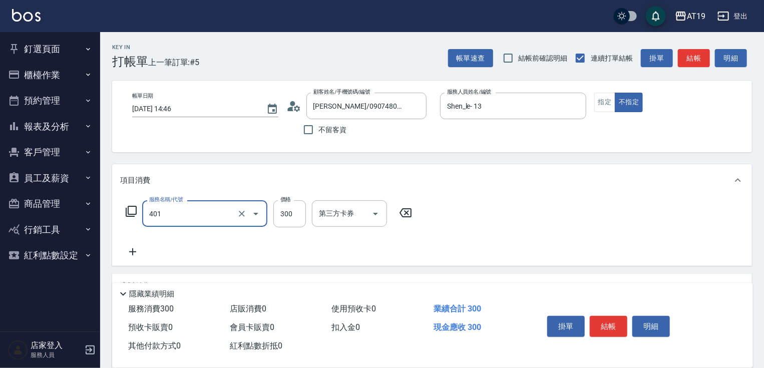
type input "剪髮(401)"
type input "0"
type input "25"
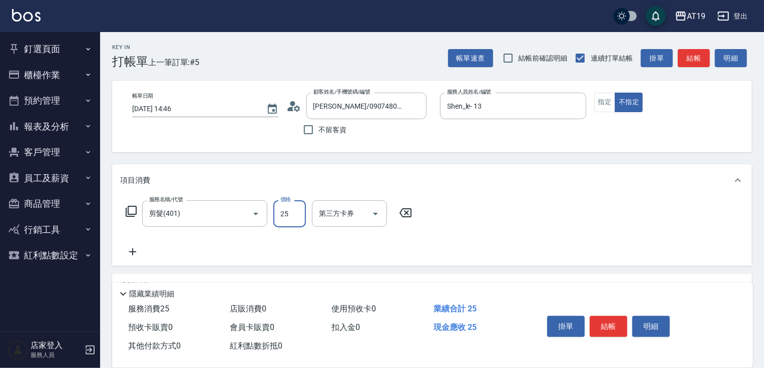
type input "20"
type input "250"
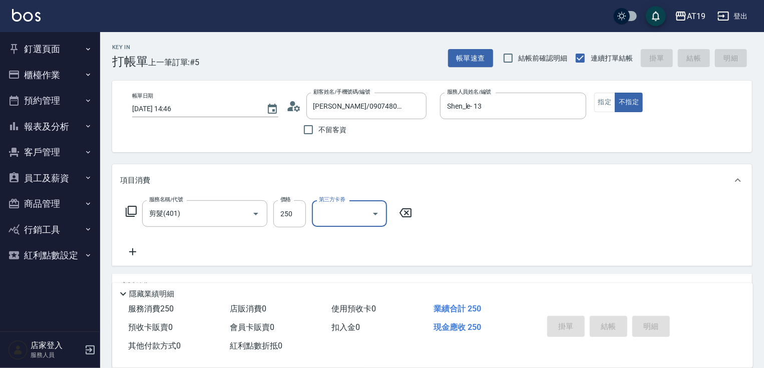
type input "2025/10/07 14:47"
type input "0"
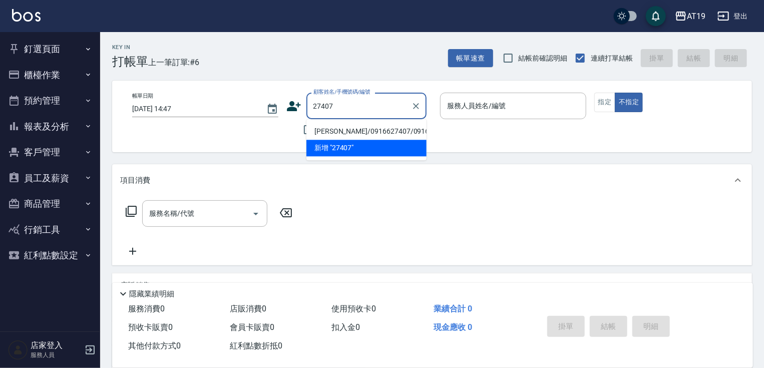
type input "jamie/0916627407/0916627407"
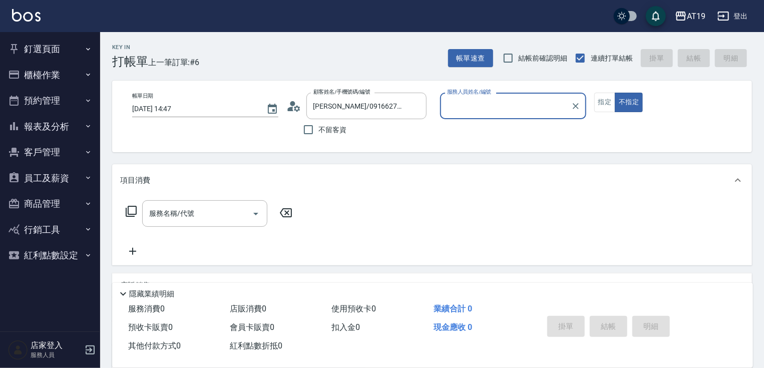
type input "Lannie- 2"
click at [615, 93] on button "不指定" at bounding box center [629, 103] width 28 height 20
type button "false"
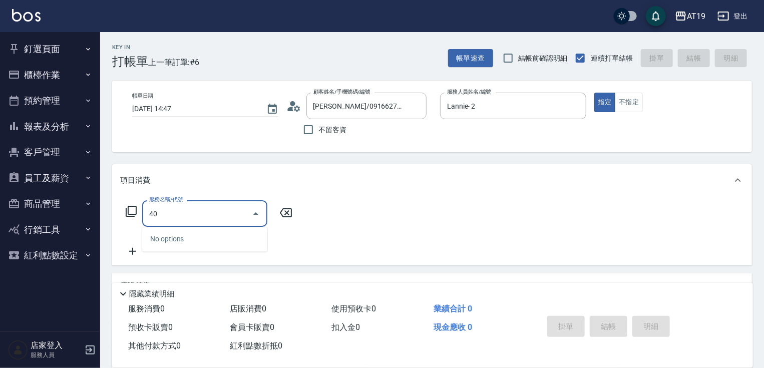
type input "401"
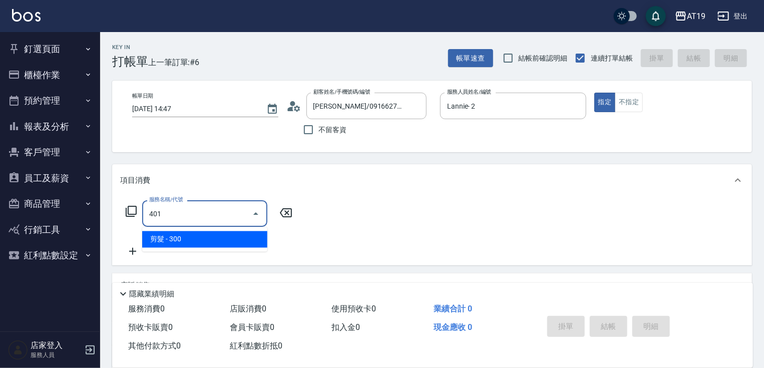
type input "30"
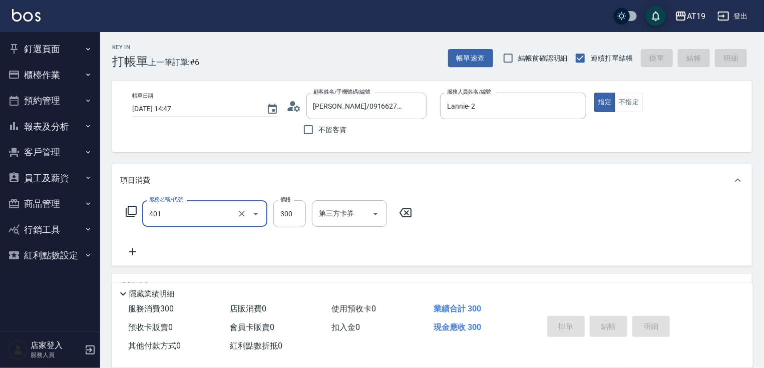
type input "401"
type input "0"
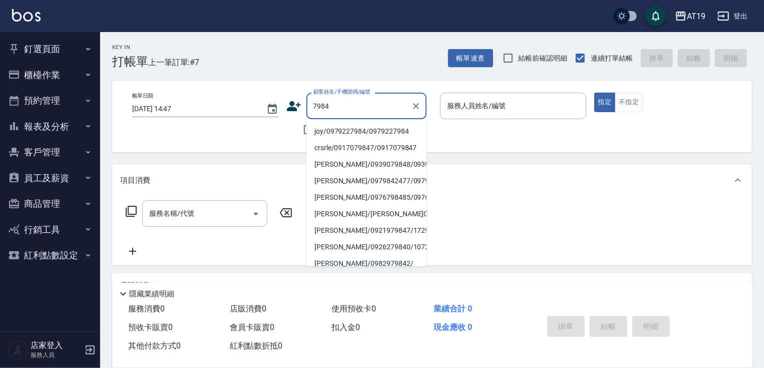
type input "joy/0979227984/0979227984"
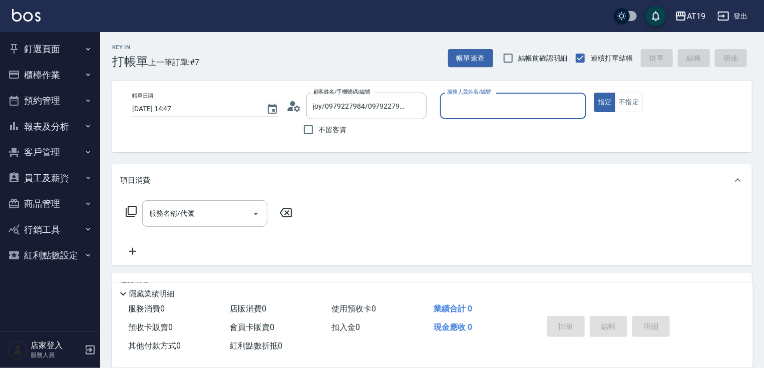
type input "Lannie- 2"
click at [594, 93] on button "指定" at bounding box center [605, 103] width 22 height 20
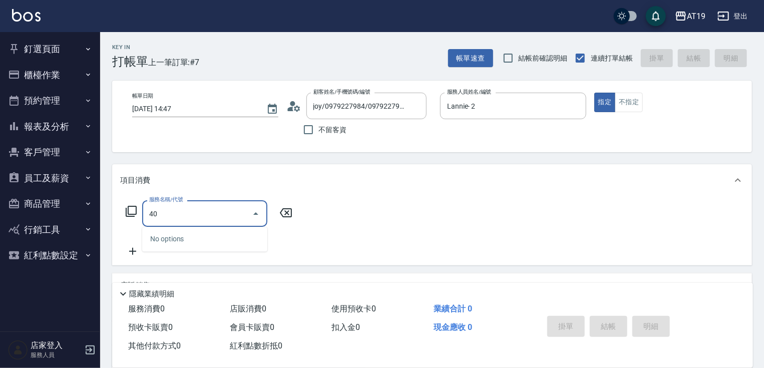
type input "401"
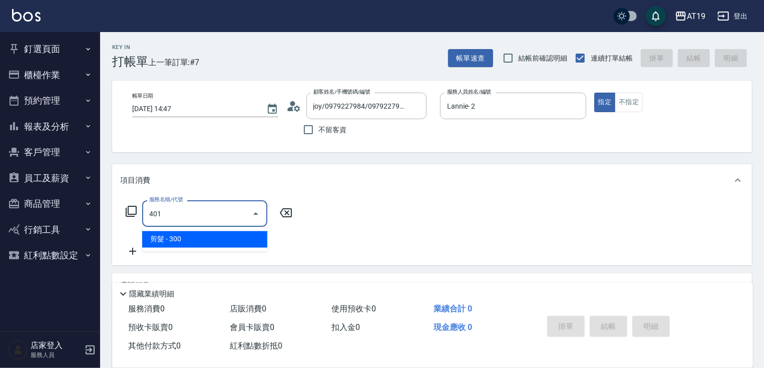
type input "30"
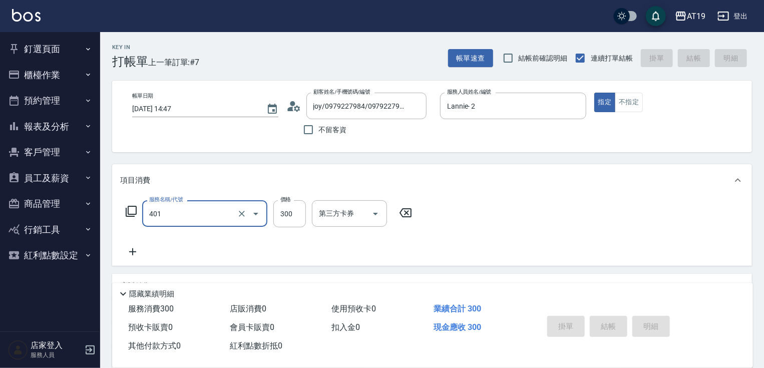
type input "401"
type input "0"
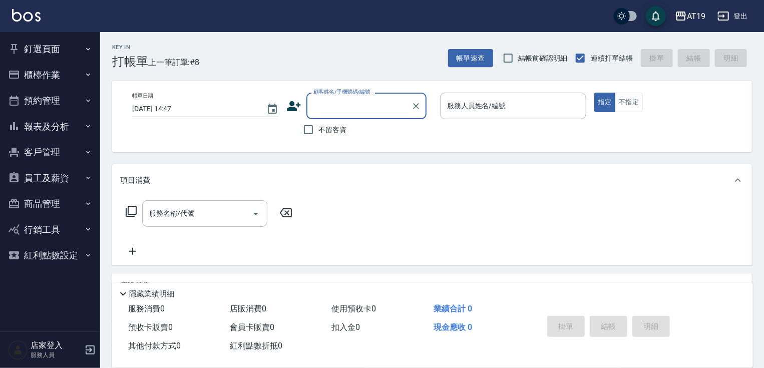
click at [45, 50] on button "釘選頁面" at bounding box center [50, 49] width 92 height 26
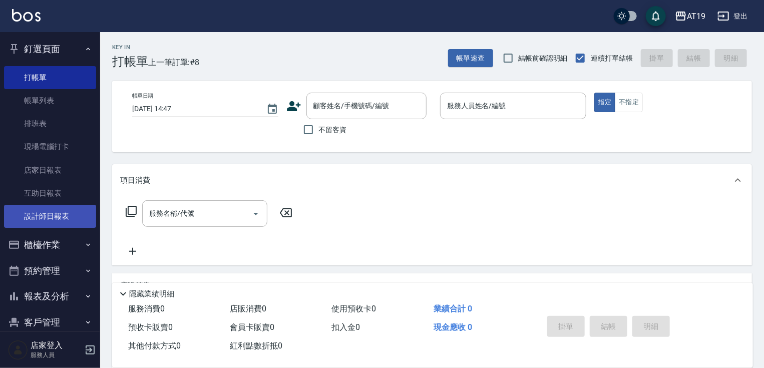
click at [48, 220] on link "設計師日報表" at bounding box center [50, 216] width 92 height 23
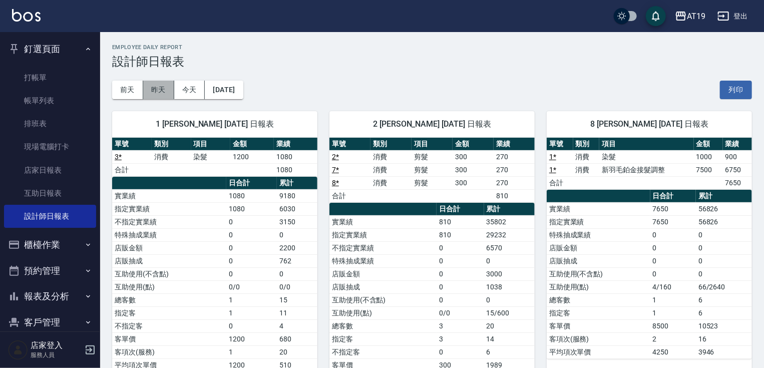
click at [162, 94] on button "昨天" at bounding box center [158, 90] width 31 height 19
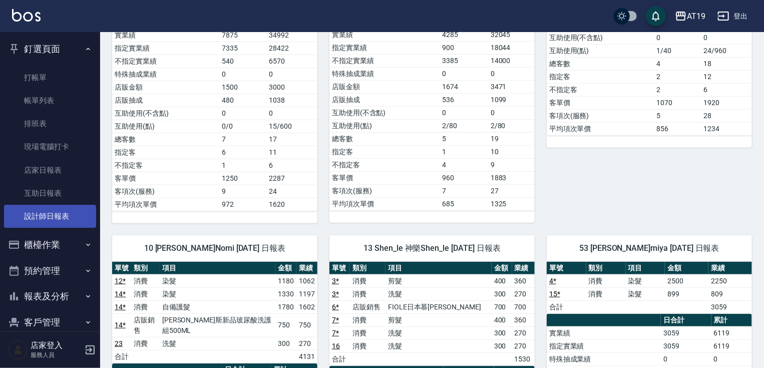
scroll to position [280, 0]
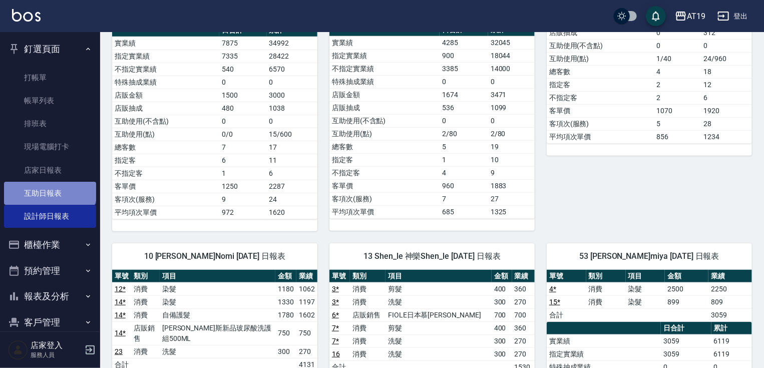
click at [49, 187] on link "互助日報表" at bounding box center [50, 193] width 92 height 23
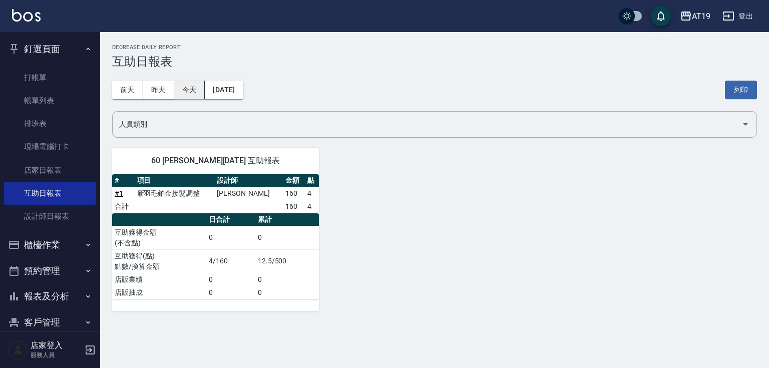
click at [188, 92] on button "今天" at bounding box center [189, 90] width 31 height 19
click at [158, 90] on button "昨天" at bounding box center [158, 90] width 31 height 19
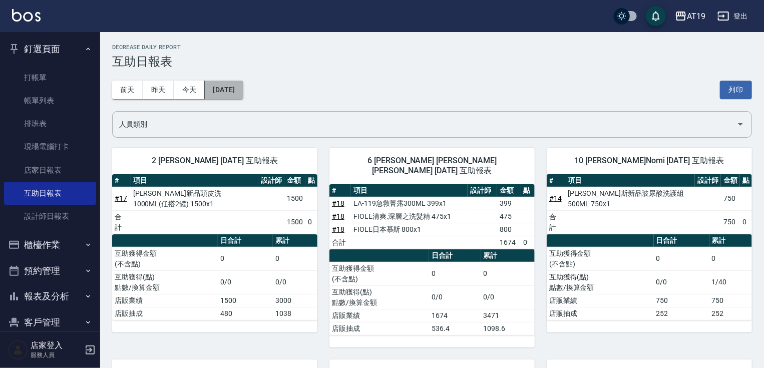
click at [222, 88] on button "2025/10/06" at bounding box center [224, 90] width 38 height 19
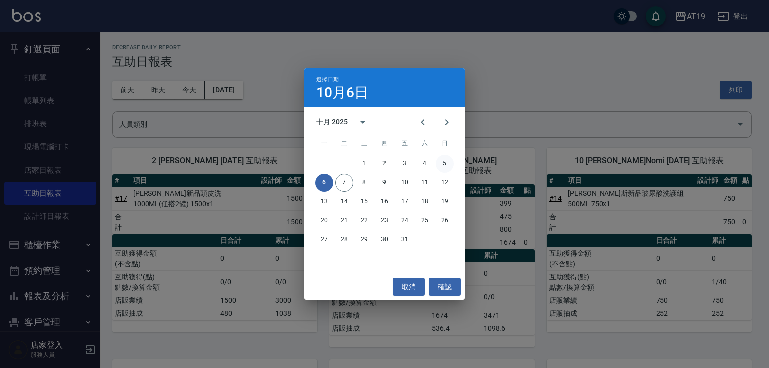
click at [444, 166] on button "5" at bounding box center [444, 164] width 18 height 18
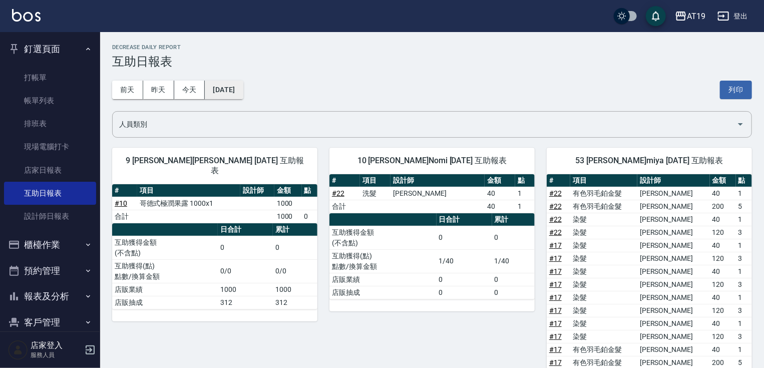
click at [243, 94] on button "2025/10/05" at bounding box center [224, 90] width 38 height 19
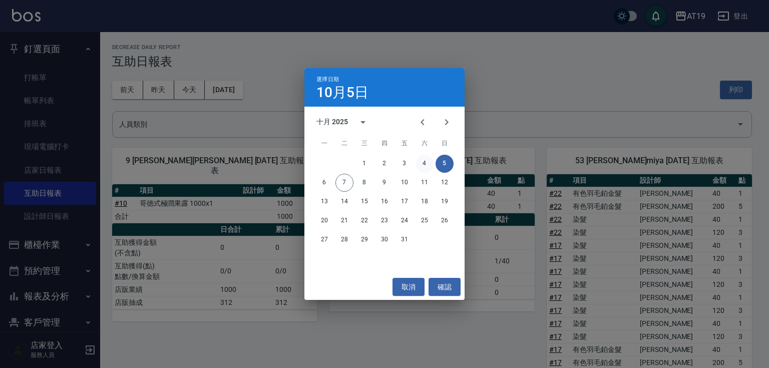
click at [426, 162] on button "4" at bounding box center [424, 164] width 18 height 18
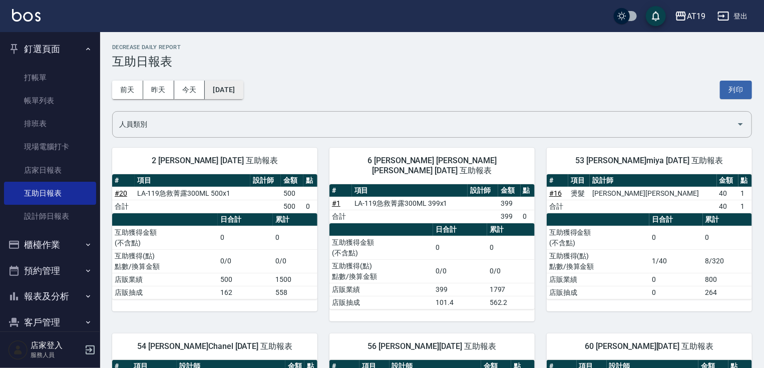
click at [231, 94] on button "2025/10/04" at bounding box center [224, 90] width 38 height 19
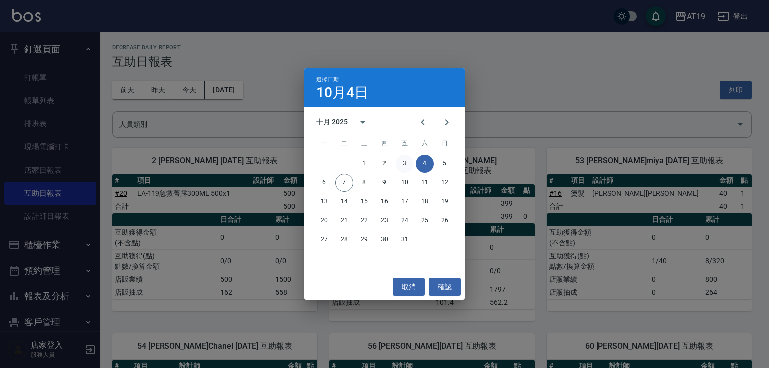
click at [405, 163] on button "3" at bounding box center [404, 164] width 18 height 18
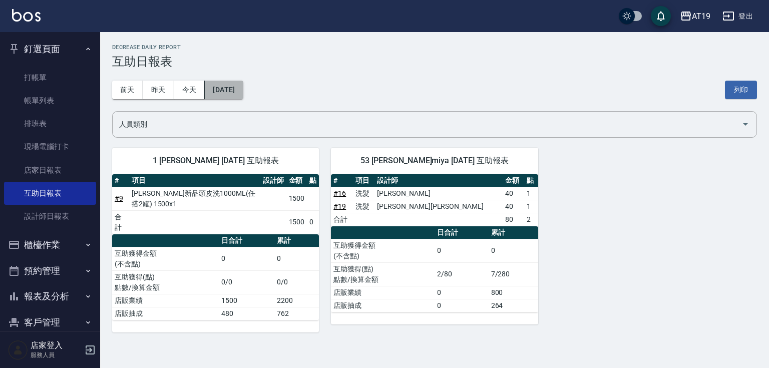
click at [225, 93] on button "2025/10/03" at bounding box center [224, 90] width 38 height 19
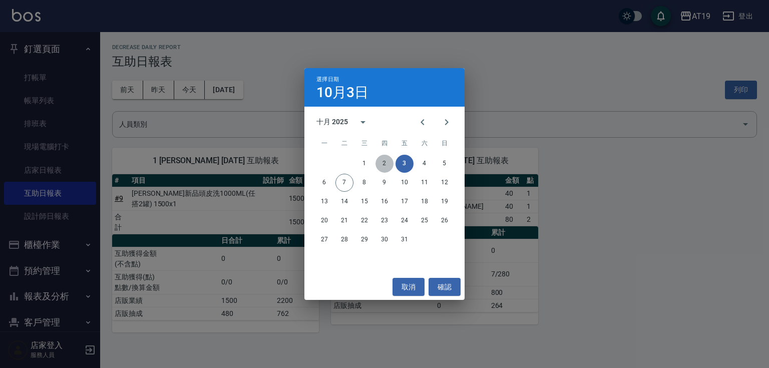
click at [386, 163] on button "2" at bounding box center [384, 164] width 18 height 18
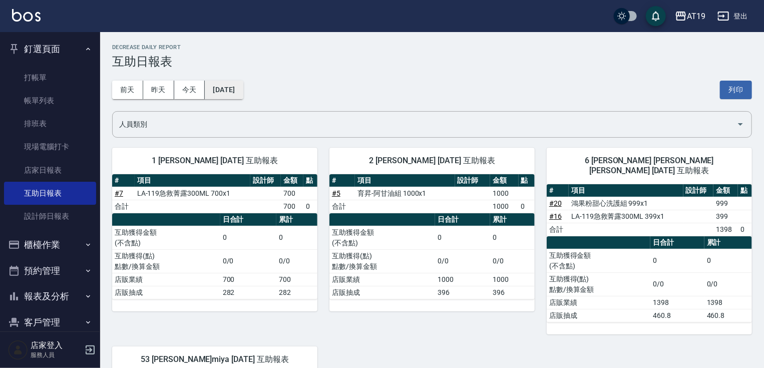
click at [235, 92] on button "2025/10/02" at bounding box center [224, 90] width 38 height 19
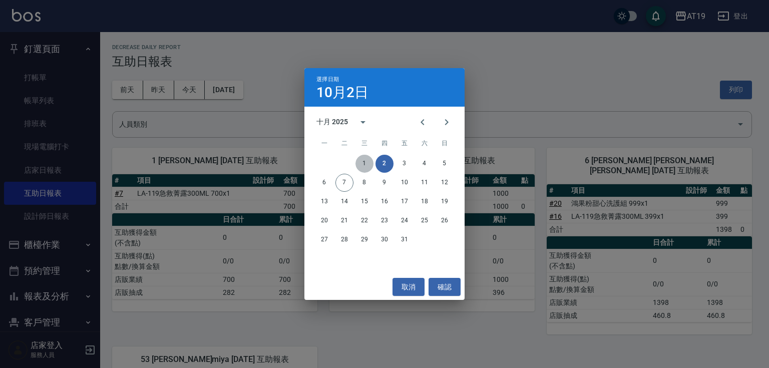
click at [369, 164] on button "1" at bounding box center [364, 164] width 18 height 18
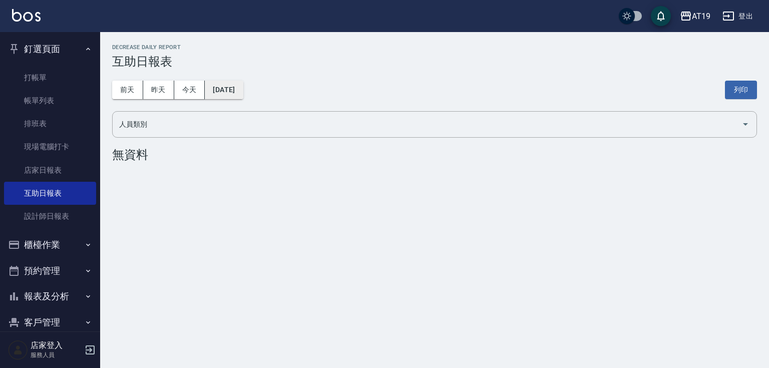
click at [225, 84] on button "2025/10/01" at bounding box center [224, 90] width 38 height 19
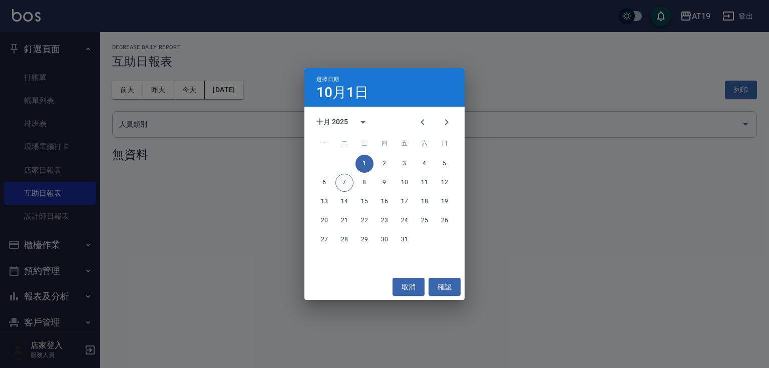
click at [344, 185] on button "7" at bounding box center [344, 183] width 18 height 18
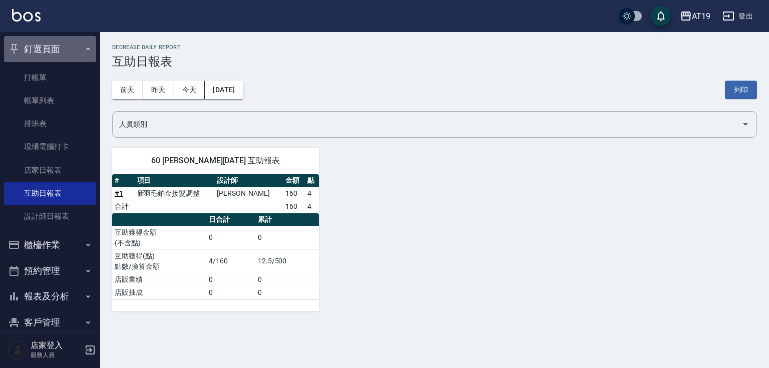
click at [68, 48] on button "釘選頁面" at bounding box center [50, 49] width 92 height 26
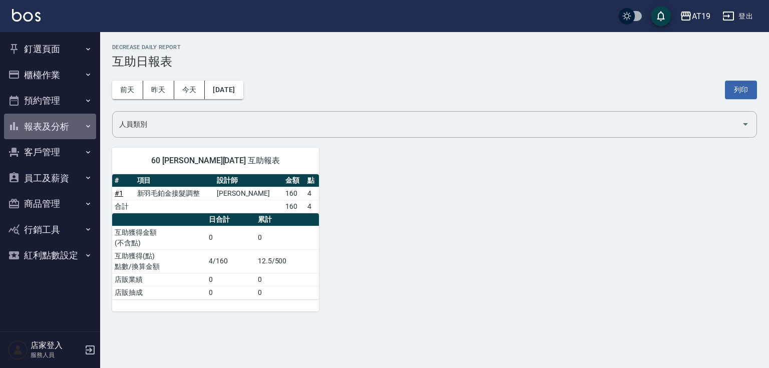
click at [58, 128] on button "報表及分析" at bounding box center [50, 127] width 92 height 26
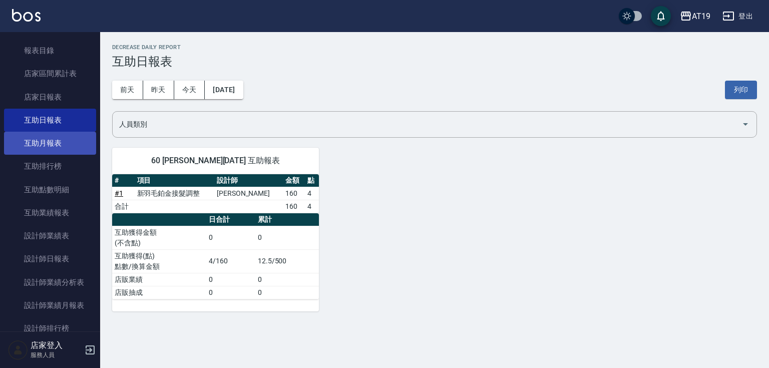
scroll to position [120, 0]
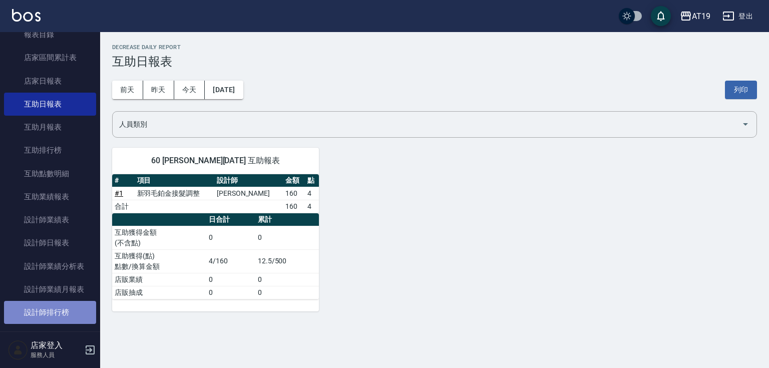
click at [72, 306] on link "設計師排行榜" at bounding box center [50, 312] width 92 height 23
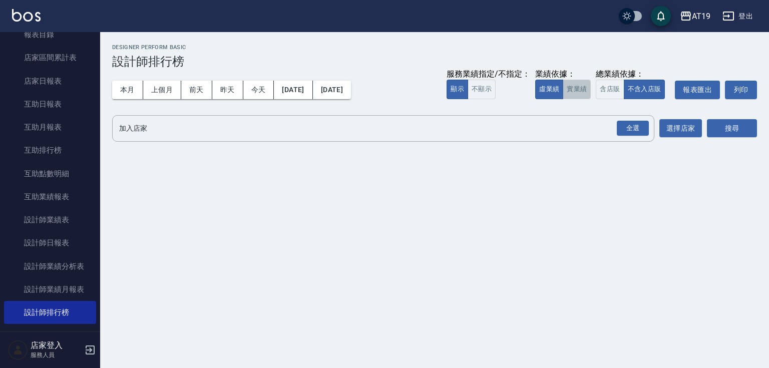
click at [575, 94] on button "實業績" at bounding box center [577, 90] width 28 height 20
click at [643, 134] on div "全選" at bounding box center [633, 129] width 32 height 16
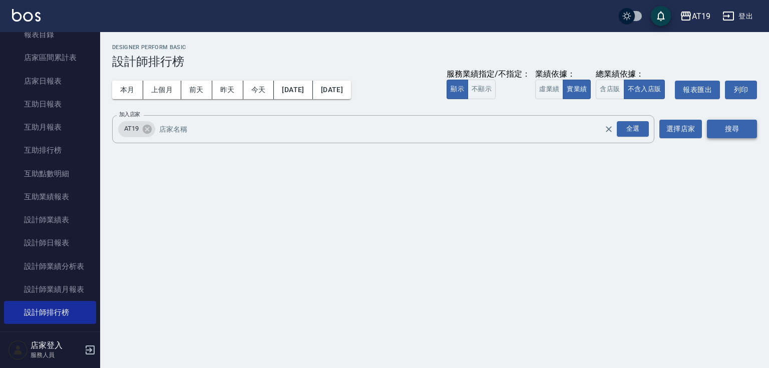
click at [711, 128] on button "搜尋" at bounding box center [732, 129] width 50 height 19
